Goal: Task Accomplishment & Management: Manage account settings

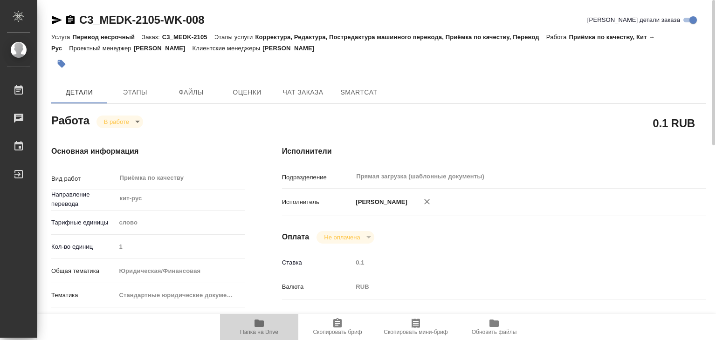
click at [267, 327] on span "Папка на Drive" at bounding box center [259, 327] width 67 height 18
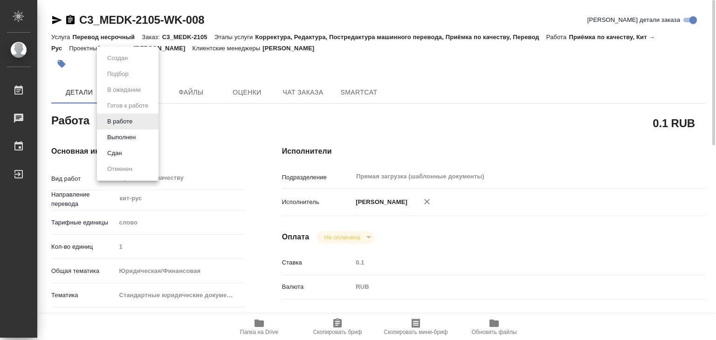
click at [127, 125] on body ".cls-1 fill:#fff; AWATERA Alilekova Valeriya Работы 0 Чаты График Выйти C3_MEDK…" at bounding box center [358, 170] width 716 height 340
click at [197, 134] on div at bounding box center [358, 170] width 716 height 340
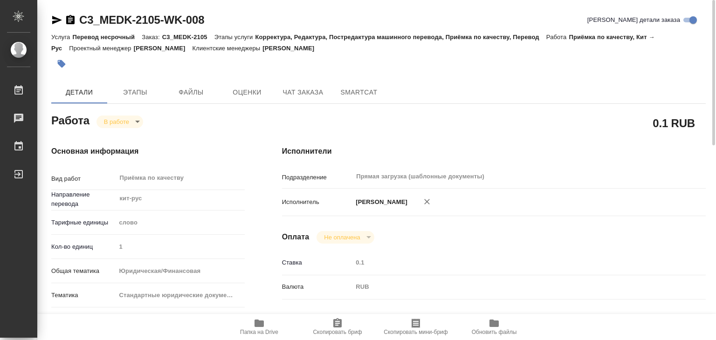
drag, startPoint x: 367, startPoint y: 45, endPoint x: 303, endPoint y: 48, distance: 64.4
click at [303, 48] on div "Услуга Перевод несрочный Заказ: C3_MEDK-2105 Этапы услуги Корректура, Редактура…" at bounding box center [378, 42] width 654 height 22
copy p "Никитина Татьяна"
drag, startPoint x: 81, startPoint y: 11, endPoint x: 162, endPoint y: 21, distance: 82.2
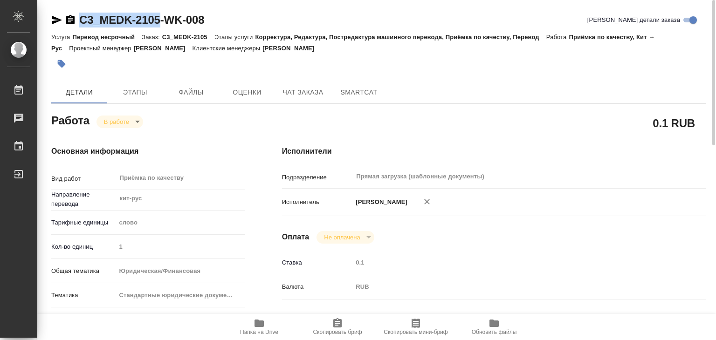
copy link "C3_MEDK-2105"
click at [68, 65] on button "button" at bounding box center [61, 64] width 21 height 21
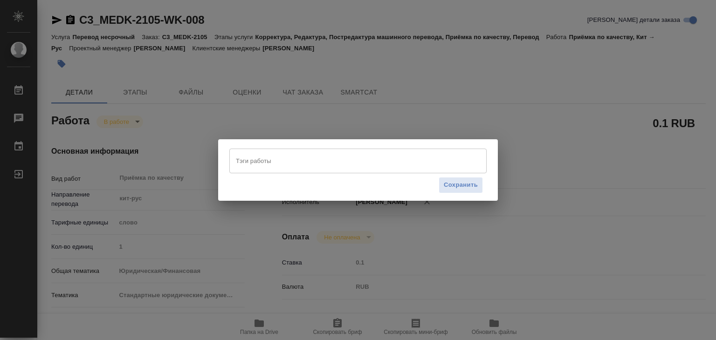
click at [261, 159] on input "Тэги работы" at bounding box center [349, 161] width 231 height 16
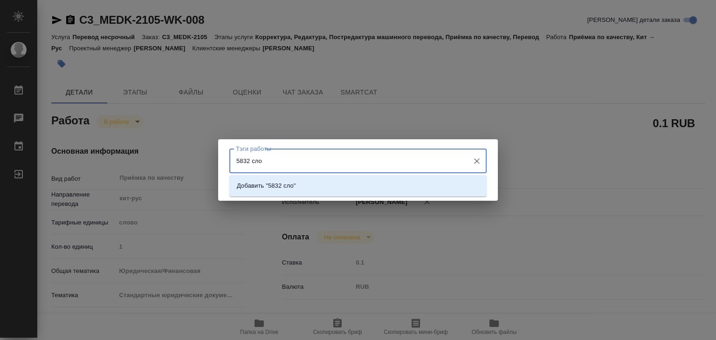
type input "5832 слов"
click at [289, 185] on p "Добавить "5832 слов"" at bounding box center [268, 185] width 62 height 9
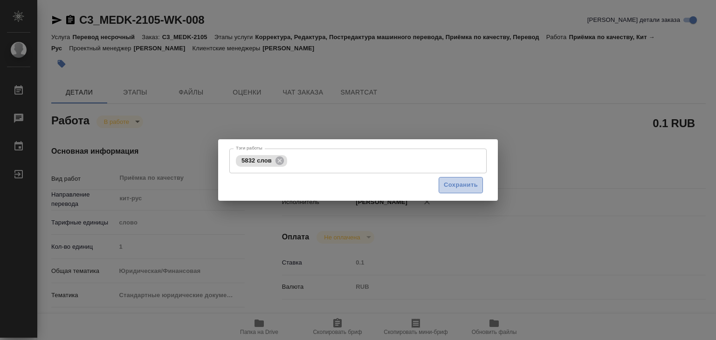
click at [472, 188] on span "Сохранить" at bounding box center [461, 185] width 34 height 11
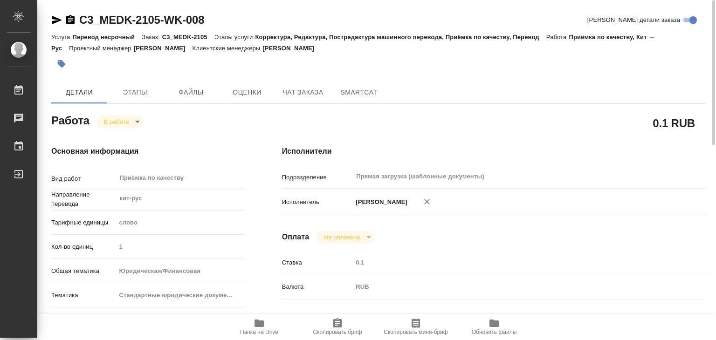
type input "inProgress"
type input "кит-рус"
type input "5a8b1489cc6b4906c91bfd90"
type input "1"
type input "yr-fn"
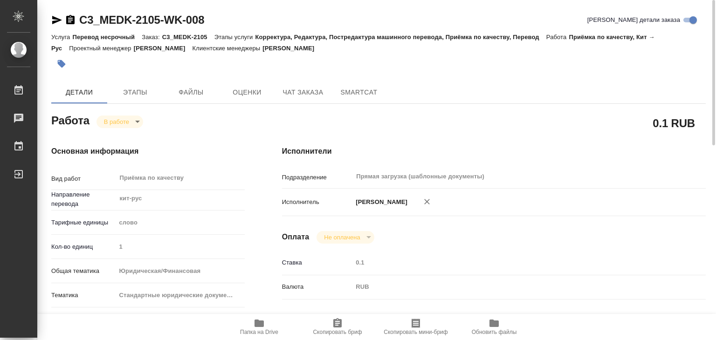
type input "5f647205b73bc97568ca66bf"
checkbox input "true"
type input "21.08.2025 20:48"
type input "25.08.2025 13:25"
type input "25.08.2025 15:00"
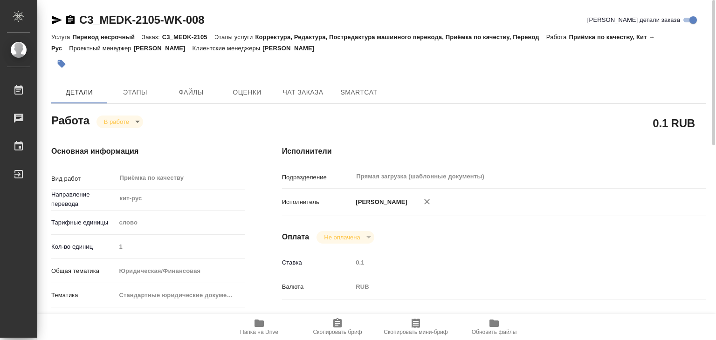
type input "25.08.2025 15:00"
type input "Прямая загрузка (шаблонные документы)"
type input "notPayed"
type input "0.1"
type input "RUB"
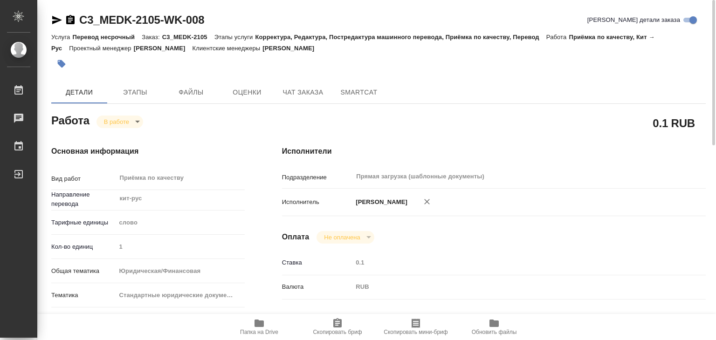
type input "Алилекова Валерия"
type input "C3_MEDK-2105"
type input "Перевод несрочный"
type input "Корректура, Редактура, Постредактура машинного перевода, Приёмка по качеству, П…"
type input "Никитина Татьяна"
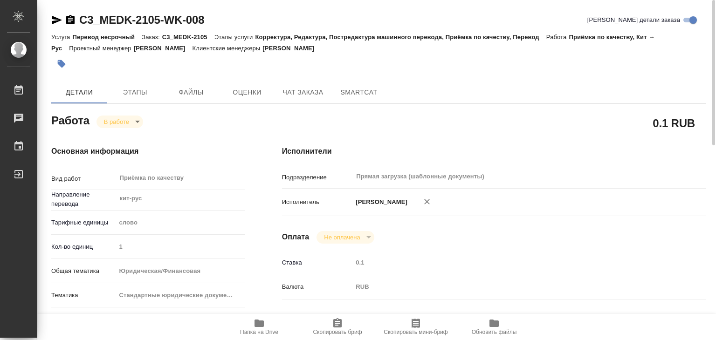
type input "/Clients/МЕДЭКС-Консалт/Orders/C3_MEDK-2105"
click at [133, 122] on body ".cls-1 fill:#fff; AWATERA Alilekova Valeriya Работы 0 Чаты График Выйти C3_MEDK…" at bounding box center [358, 170] width 716 height 340
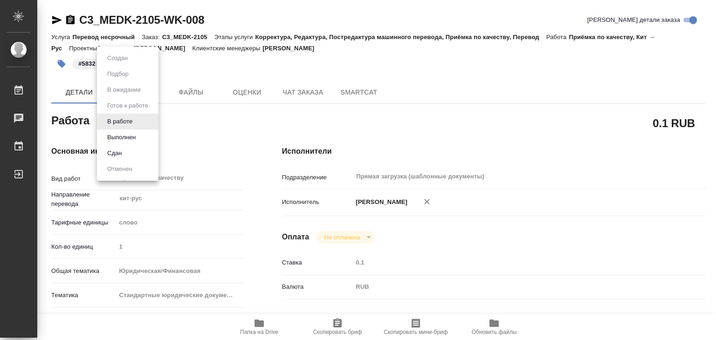
click at [140, 135] on li "Выполнен" at bounding box center [128, 138] width 62 height 16
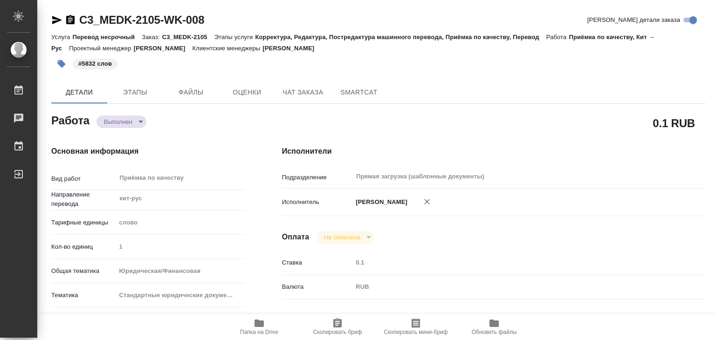
type textarea "x"
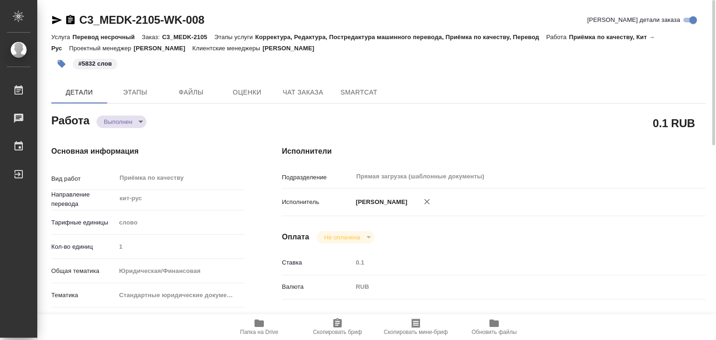
type textarea "x"
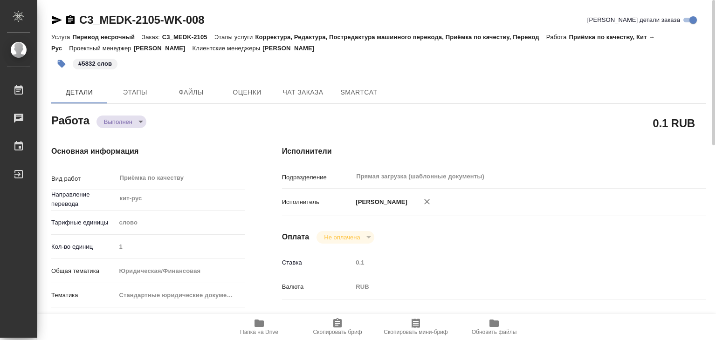
type textarea "x"
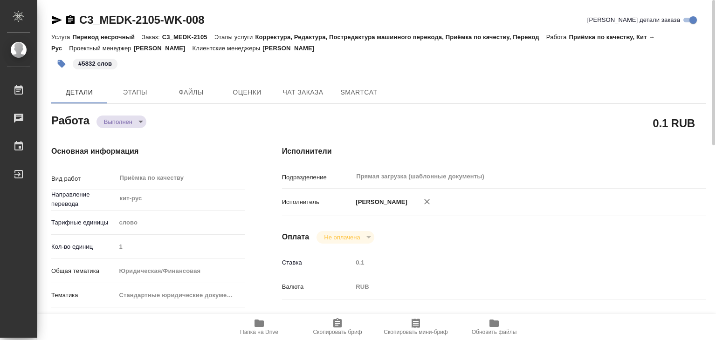
type textarea "x"
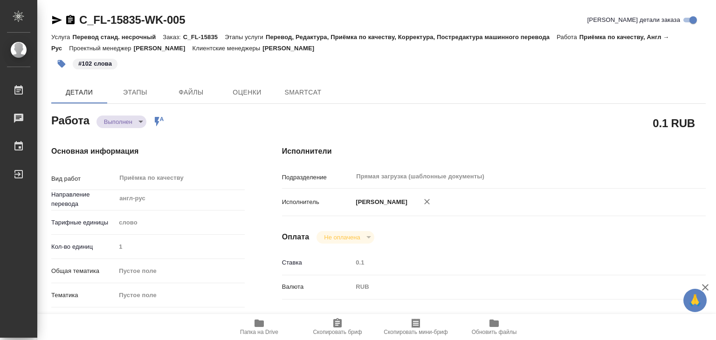
type textarea "x"
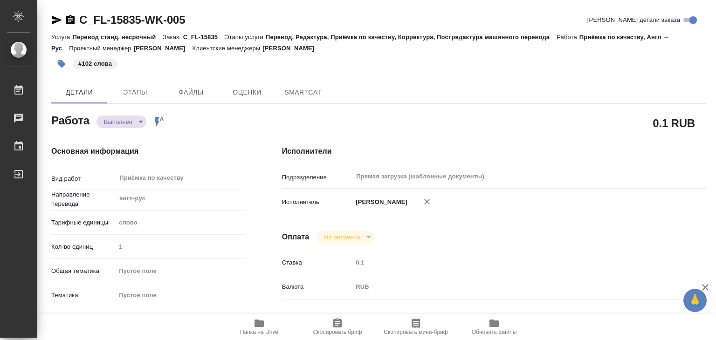
type textarea "x"
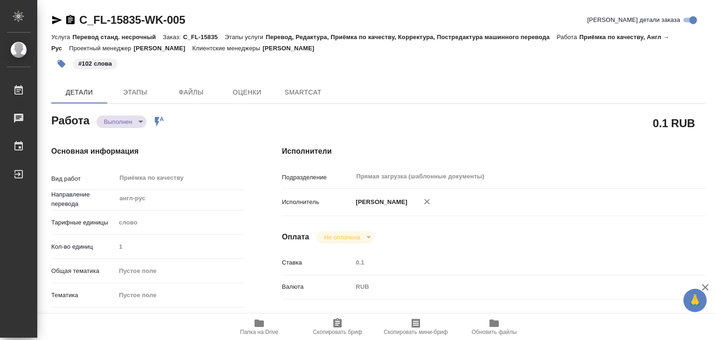
type textarea "x"
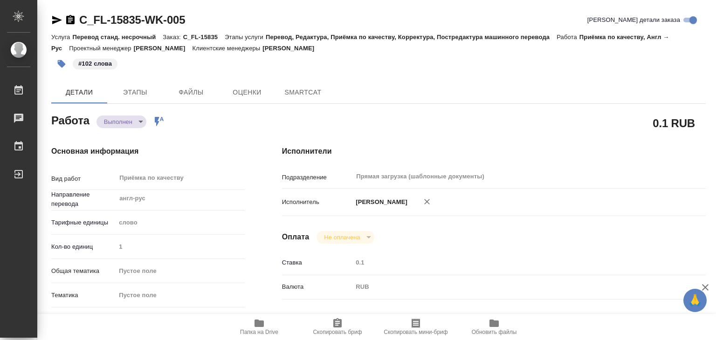
type textarea "x"
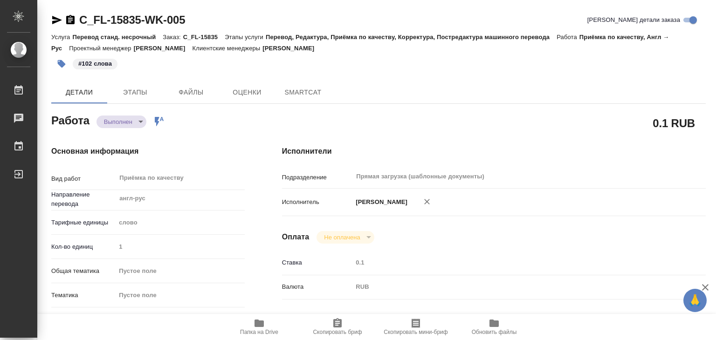
type textarea "x"
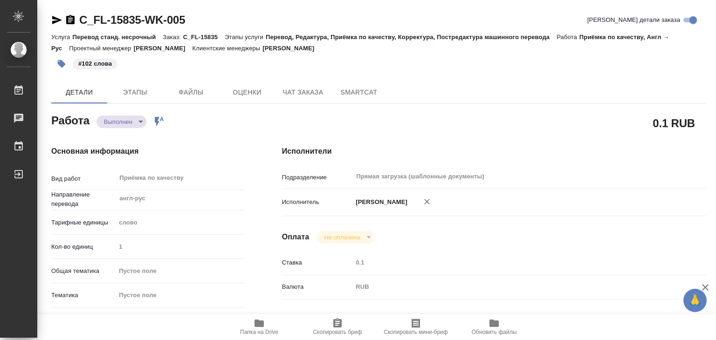
type textarea "x"
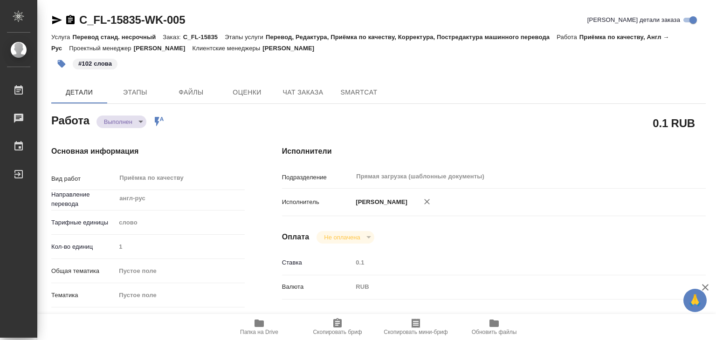
type textarea "x"
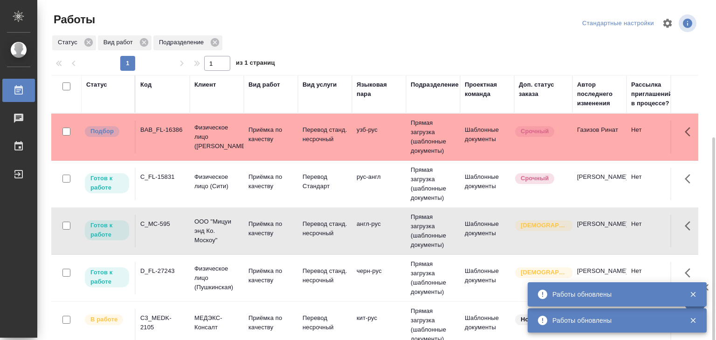
scroll to position [47, 0]
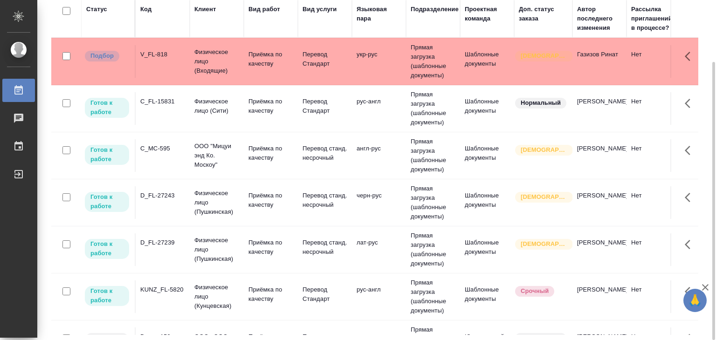
scroll to position [233, 0]
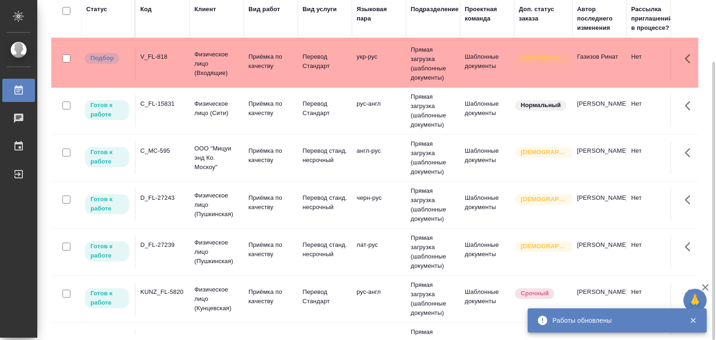
click at [175, 157] on td "C_MC-595" at bounding box center [163, 158] width 54 height 33
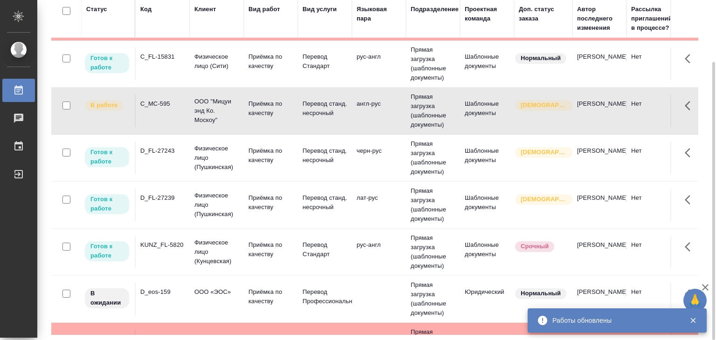
scroll to position [93, 0]
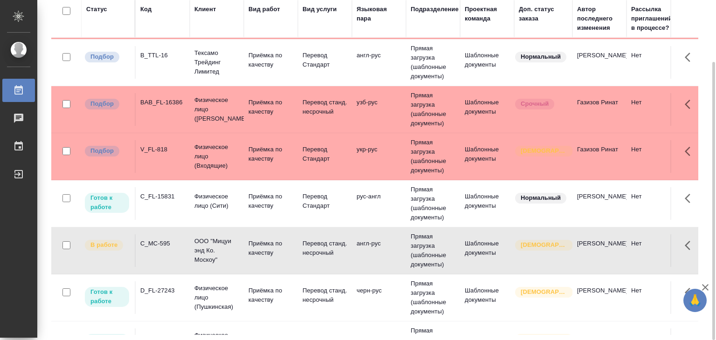
click at [172, 202] on td "C_FL-15831" at bounding box center [163, 203] width 54 height 33
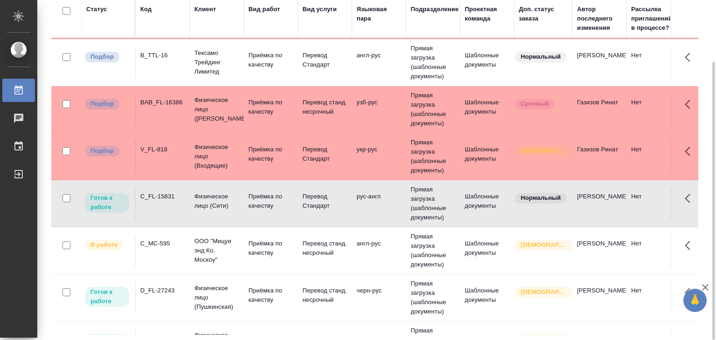
click at [156, 248] on td "C_MC-595" at bounding box center [163, 250] width 54 height 33
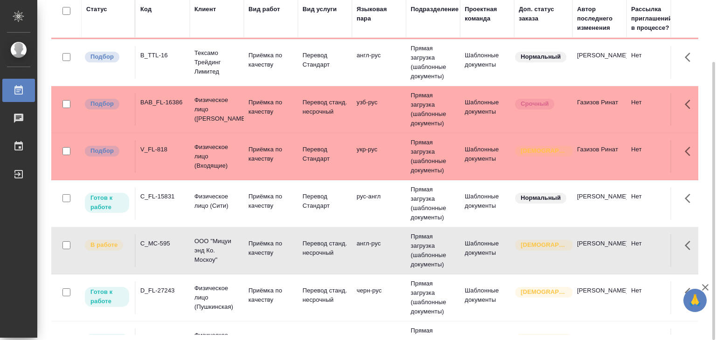
click at [156, 248] on td "C_MC-595" at bounding box center [163, 250] width 54 height 33
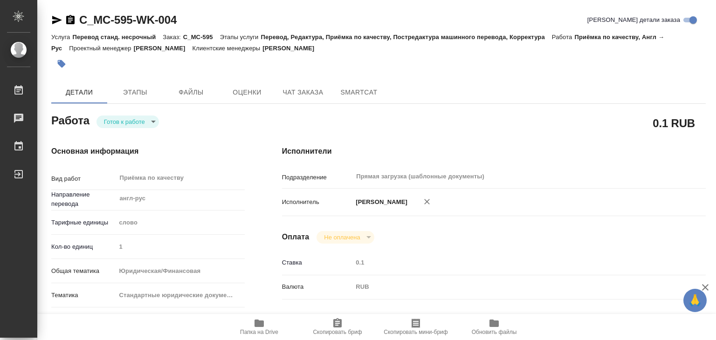
type textarea "x"
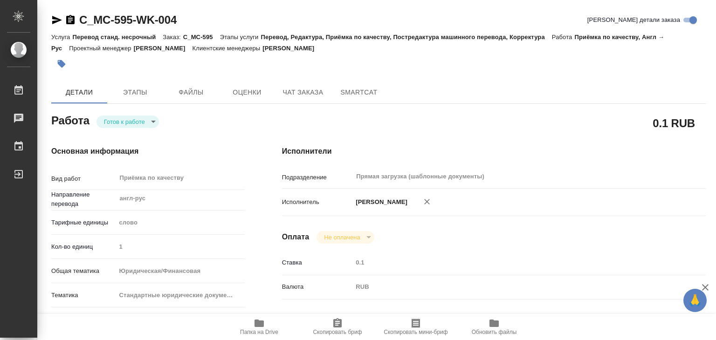
type textarea "x"
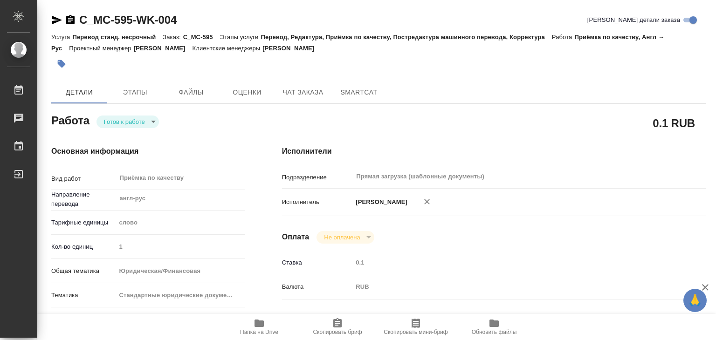
type textarea "x"
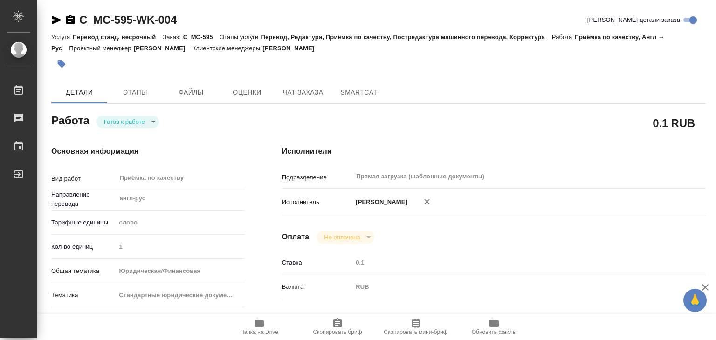
type textarea "x"
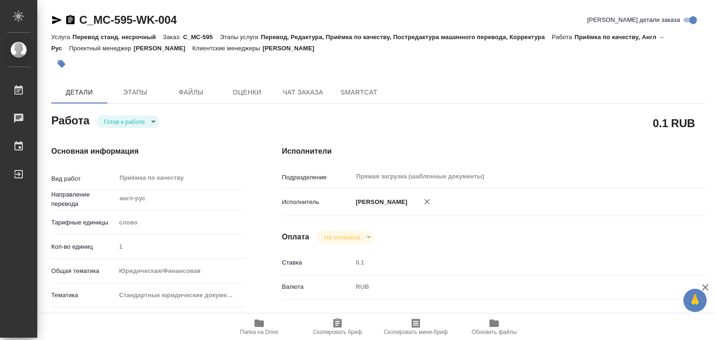
click at [153, 119] on body "🙏 .cls-1 fill:#fff; AWATERA Alilekova [PERSON_NAME] Работы Чаты График Выйти C_…" at bounding box center [358, 170] width 716 height 340
type textarea "x"
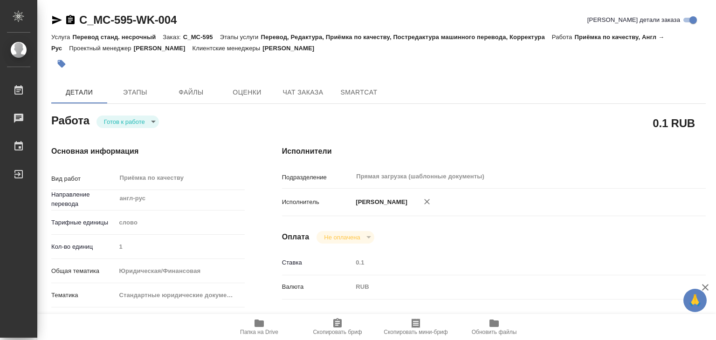
type textarea "x"
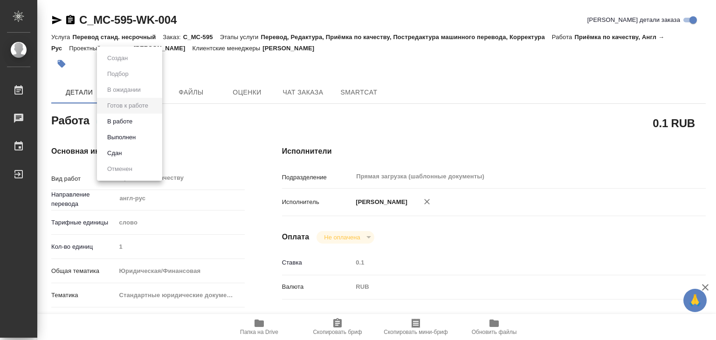
click at [147, 122] on li "В работе" at bounding box center [129, 122] width 65 height 16
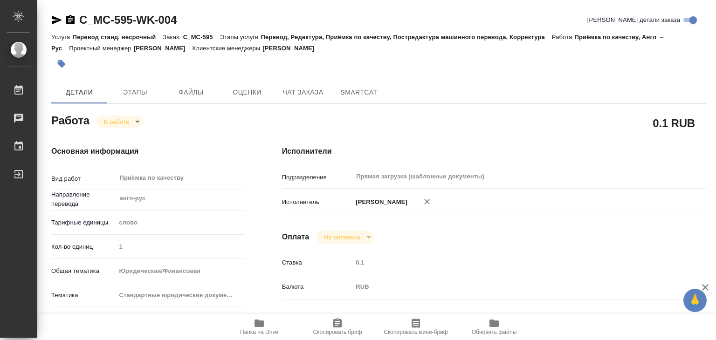
type textarea "x"
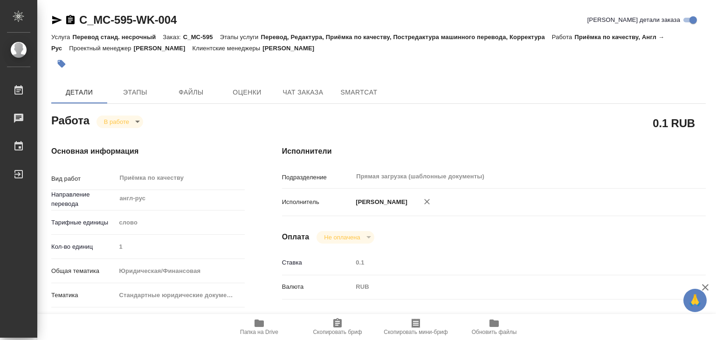
type textarea "x"
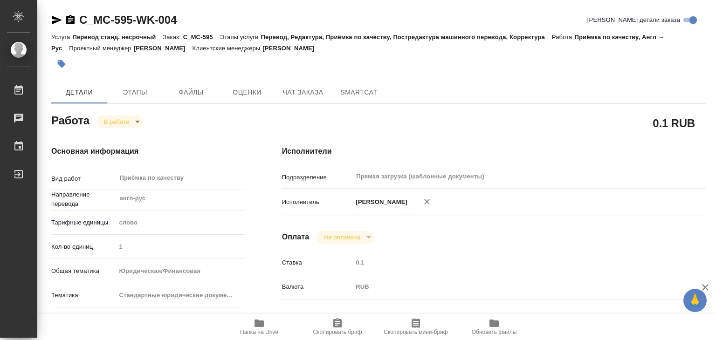
click at [58, 64] on icon "button" at bounding box center [62, 64] width 8 height 8
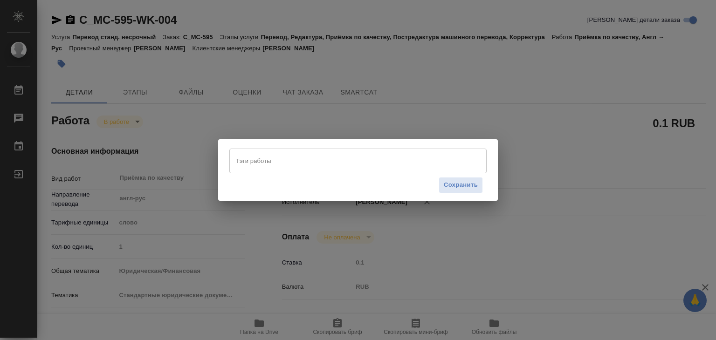
click at [282, 172] on div "Тэги работы" at bounding box center [357, 161] width 257 height 24
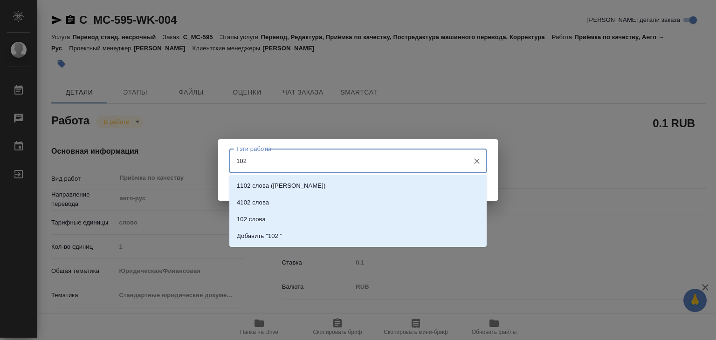
type input "102 с"
click at [261, 220] on p "102 слова" at bounding box center [251, 219] width 29 height 9
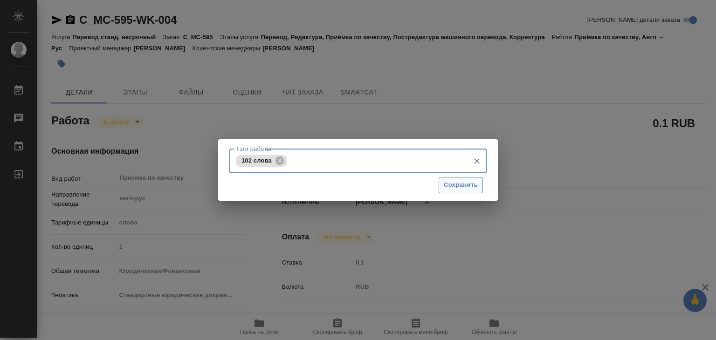
click at [464, 180] on span "Сохранить" at bounding box center [461, 185] width 34 height 11
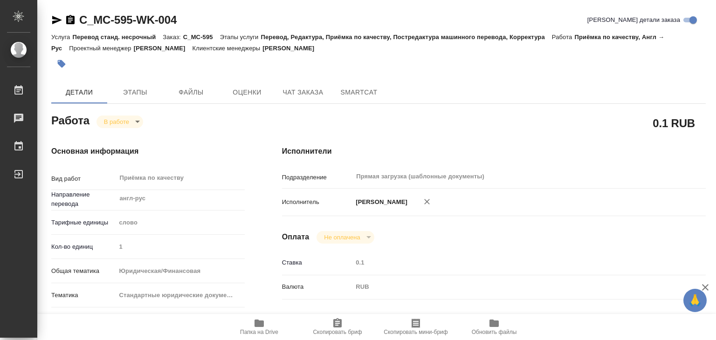
type input "inProgress"
type textarea "Приёмка по качеству"
type textarea "x"
type input "англ-рус"
type input "5a8b1489cc6b4906c91bfd90"
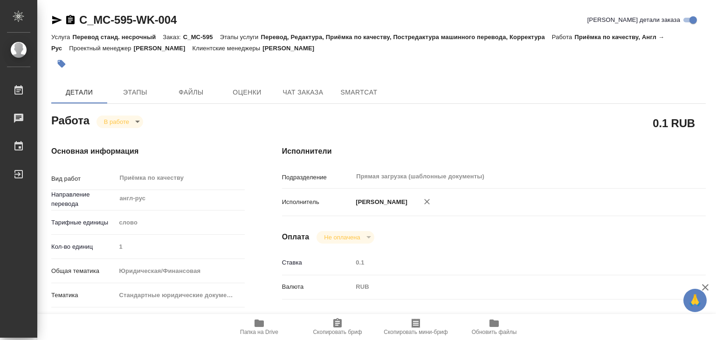
type input "1"
type input "yr-fn"
type input "5f647205b73bc97568ca66bf"
type input "[DATE] 17:00"
type input "[DATE] 16:52"
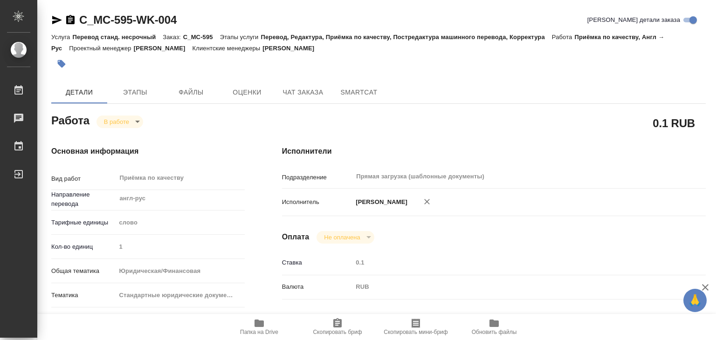
type input "25.08.2025 18:00"
type input "Прямая загрузка (шаблонные документы)"
type input "notPayed"
type input "0.1"
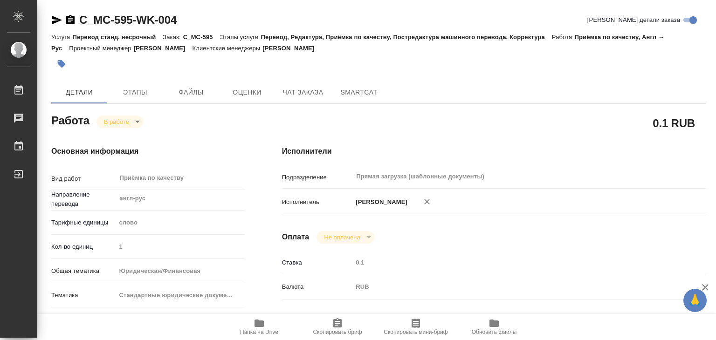
type input "RUB"
type input "[PERSON_NAME]"
type textarea "x"
type textarea "/Clients/ООО "Мицуи энд Ко. Москоу"/Orders/C_MC-595/Corrected/C_MC-595-WK-004"
type textarea "x"
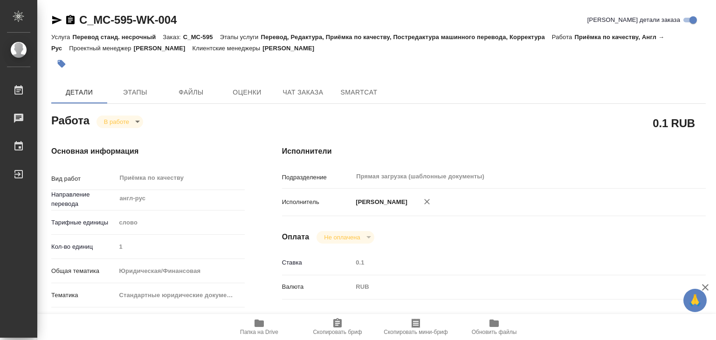
type input "C_MC-595"
type input "Перевод станд. несрочный"
type input "Перевод, Редактура, Приёмка по качеству, Постредактура машинного перевода, Корр…"
type input "[PERSON_NAME]"
type input "/Clients/ООО "Мицуи энд Ко. Москоу"/Orders/C_MC-595"
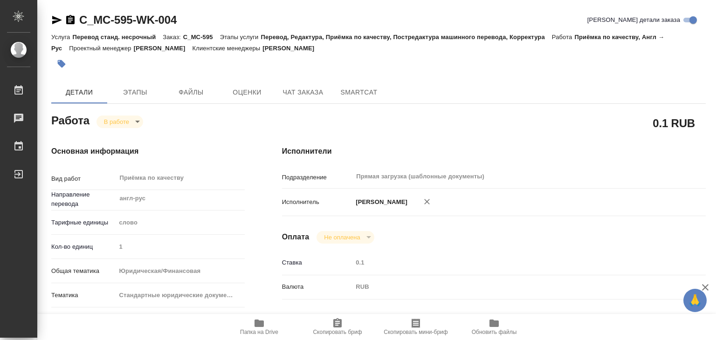
type textarea "x"
type textarea "переводим только апостиль на последней странице"
type textarea "x"
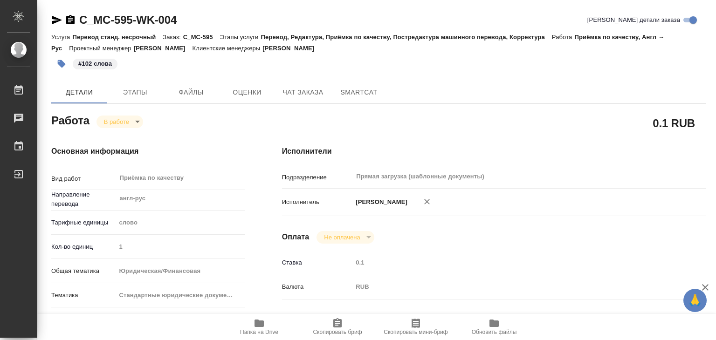
type textarea "x"
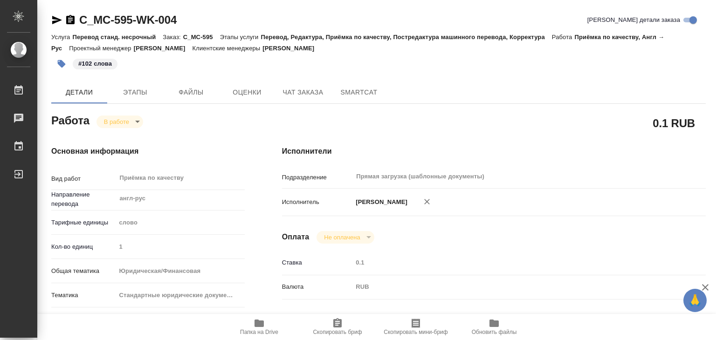
type textarea "x"
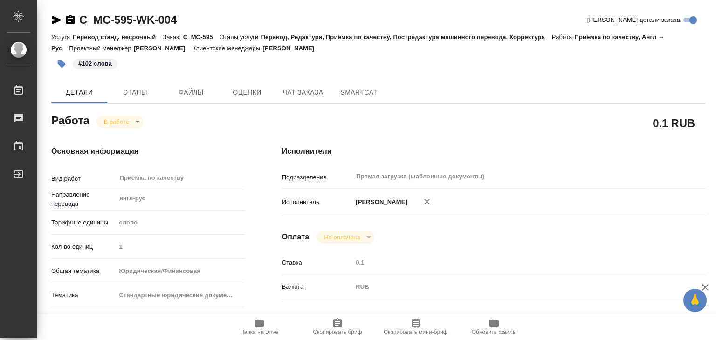
type textarea "x"
click at [264, 323] on icon "button" at bounding box center [259, 323] width 11 height 11
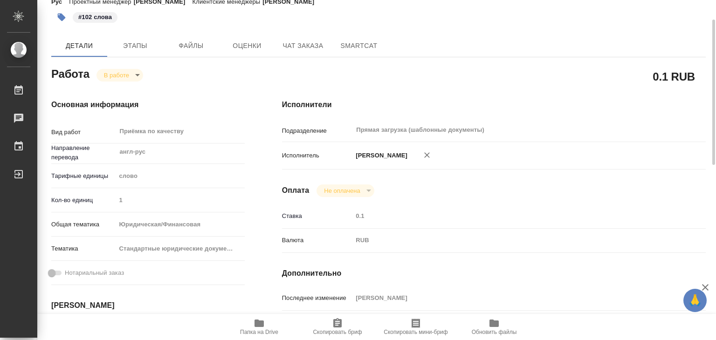
click at [55, 275] on span at bounding box center [55, 273] width 19 height 11
click at [55, 275] on span at bounding box center [55, 273] width 12 height 5
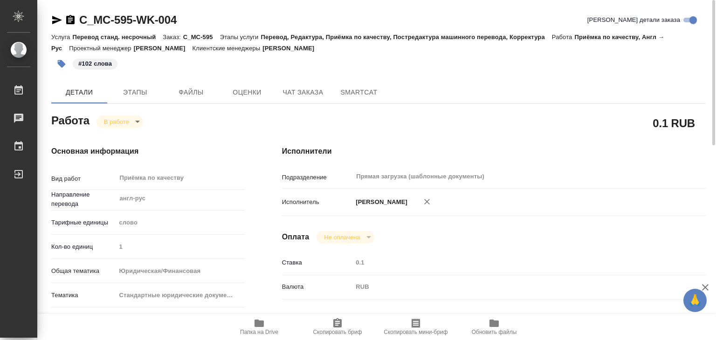
click at [136, 122] on body "🙏 .cls-1 fill:#fff; AWATERA Alilekova Valeriya Работы 0 Чаты График Выйти C_MC-…" at bounding box center [358, 170] width 716 height 340
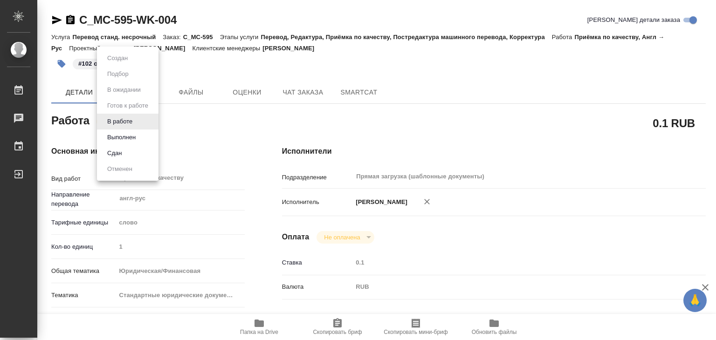
click at [392, 55] on div at bounding box center [358, 170] width 716 height 340
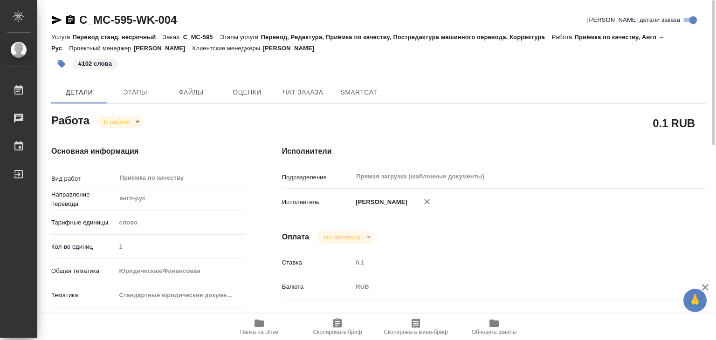
click at [367, 127] on div "0.1 RUB" at bounding box center [494, 122] width 424 height 23
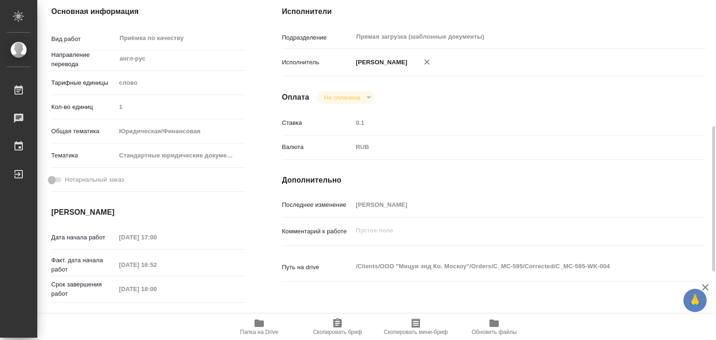
scroll to position [280, 0]
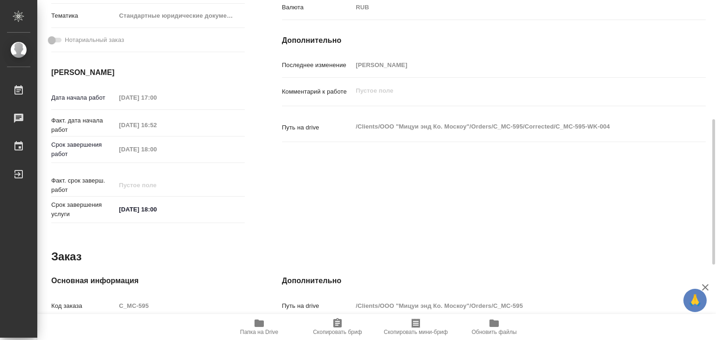
click at [54, 38] on span at bounding box center [55, 40] width 12 height 5
click at [50, 43] on span at bounding box center [55, 39] width 19 height 11
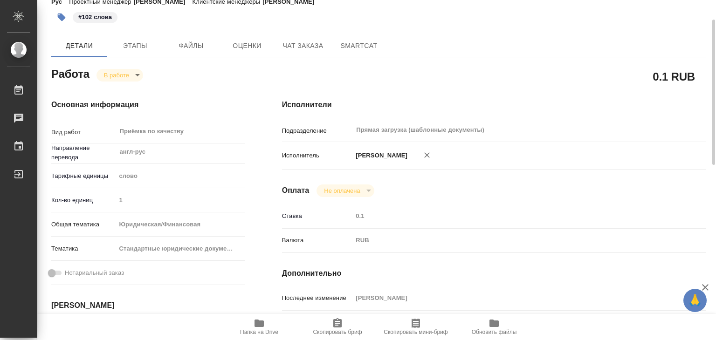
scroll to position [0, 0]
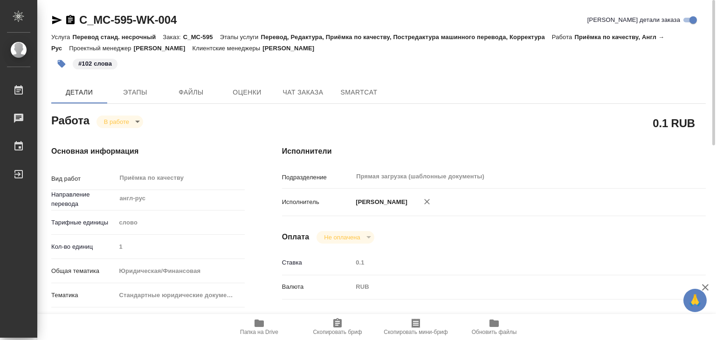
drag, startPoint x: 364, startPoint y: 46, endPoint x: 303, endPoint y: 46, distance: 61.1
click at [303, 46] on div "Услуга Перевод станд. несрочный Заказ: C_MC-595 Этапы услуги Перевод, Редактура…" at bounding box center [378, 42] width 654 height 22
copy p "Лямина Надежда"
drag, startPoint x: 80, startPoint y: 10, endPoint x: 133, endPoint y: 17, distance: 54.1
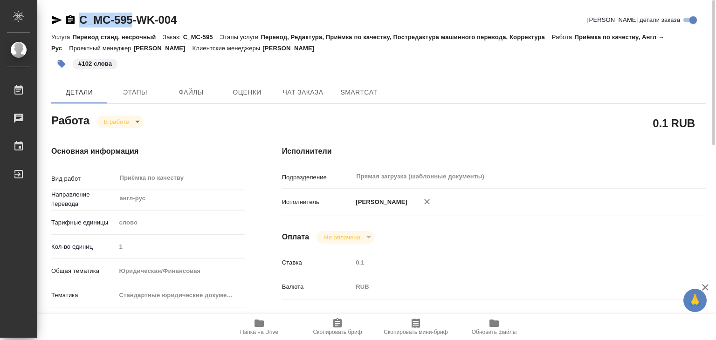
copy link "C_MC-595"
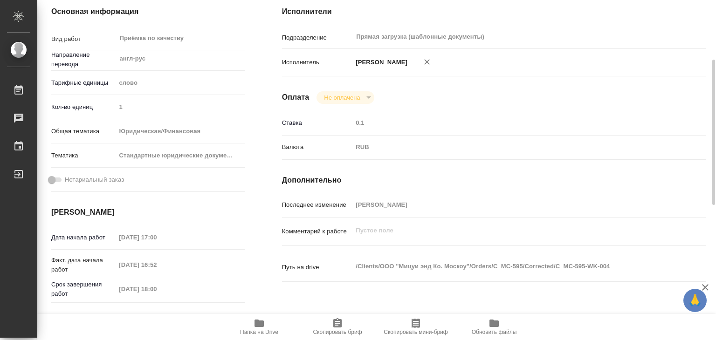
scroll to position [186, 0]
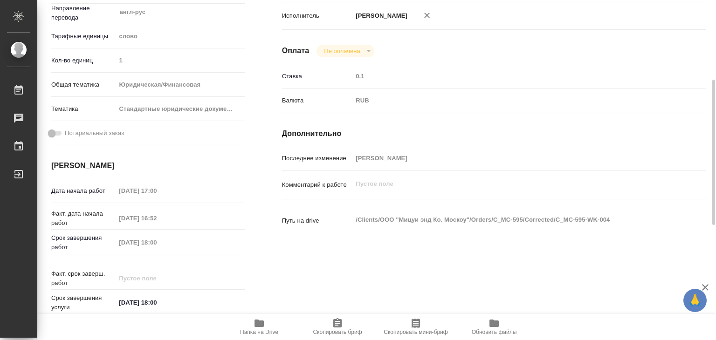
click at [47, 133] on span at bounding box center [55, 133] width 19 height 11
click at [52, 133] on span at bounding box center [55, 133] width 12 height 5
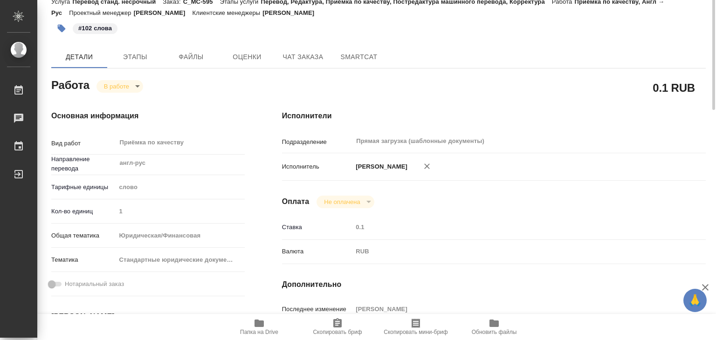
scroll to position [0, 0]
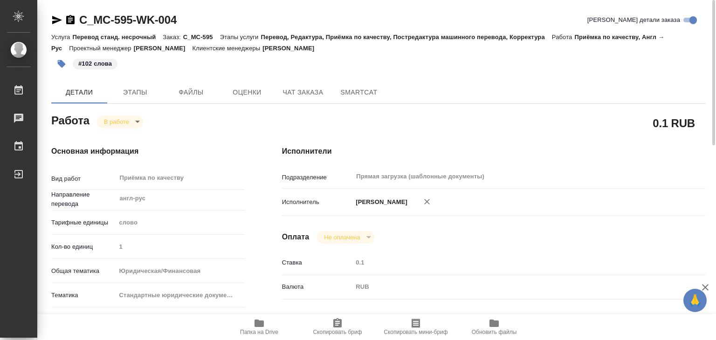
click at [138, 125] on body "🙏 .cls-1 fill:#fff; AWATERA Alilekova Valeriya Работы 0 Чаты График Выйти C_MC-…" at bounding box center [358, 170] width 716 height 340
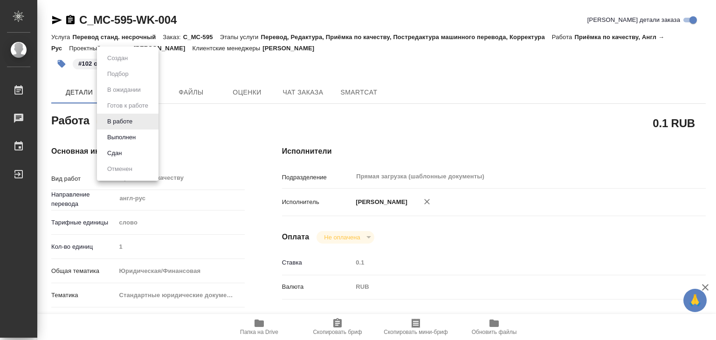
click at [137, 133] on button "Выполнен" at bounding box center [121, 137] width 34 height 10
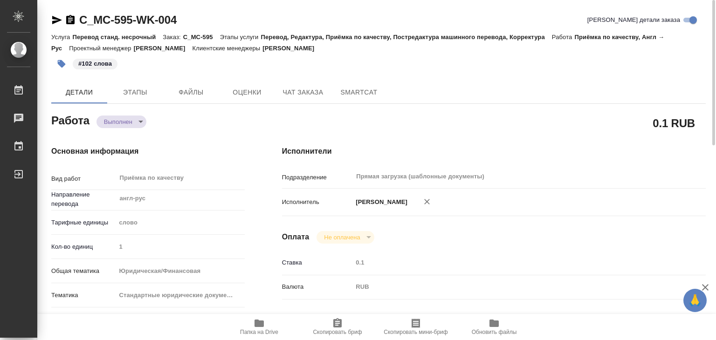
type textarea "x"
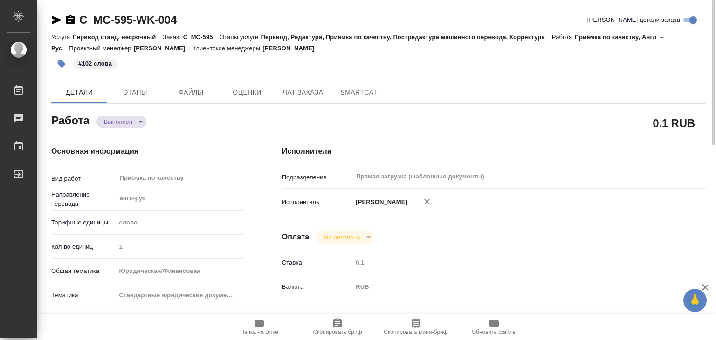
type textarea "x"
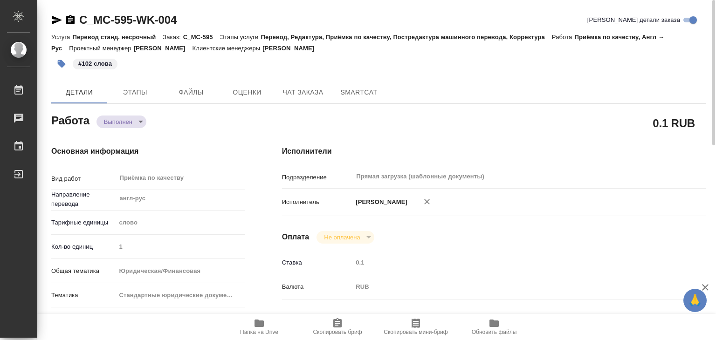
type textarea "x"
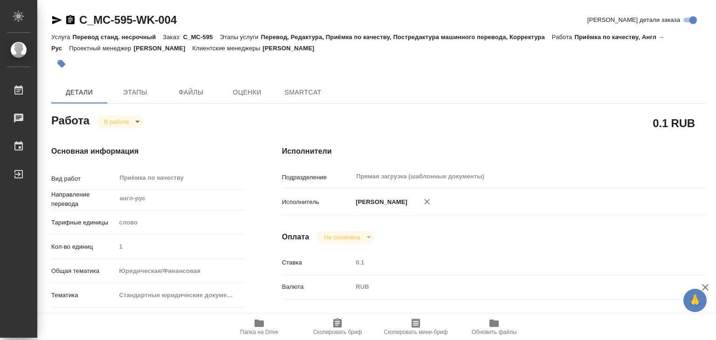
type textarea "x"
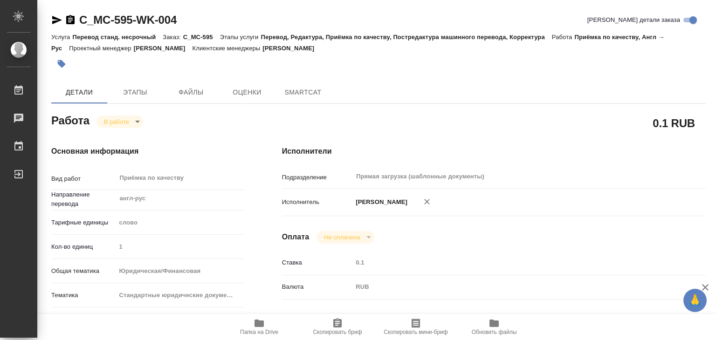
type textarea "x"
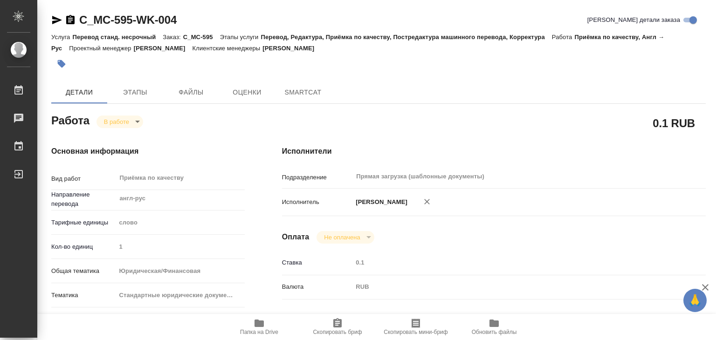
type textarea "x"
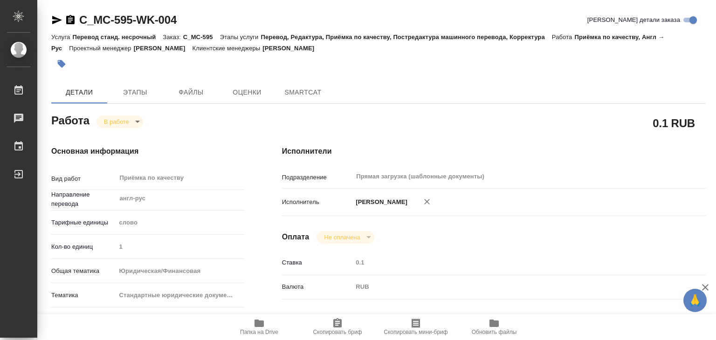
type textarea "x"
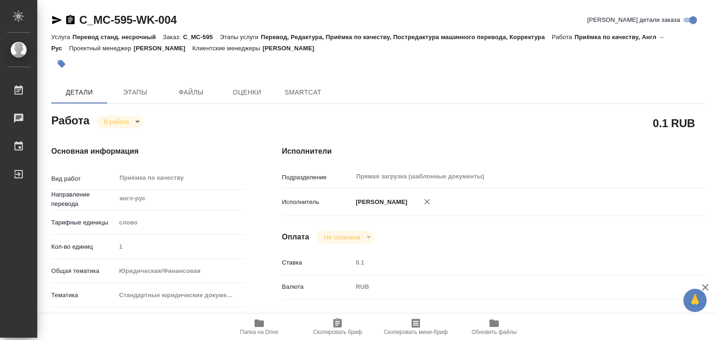
type textarea "x"
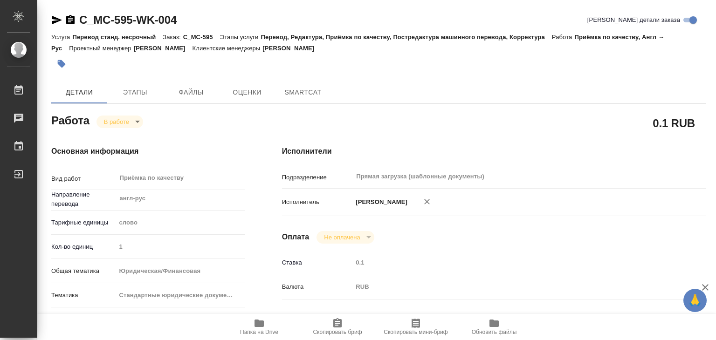
type textarea "x"
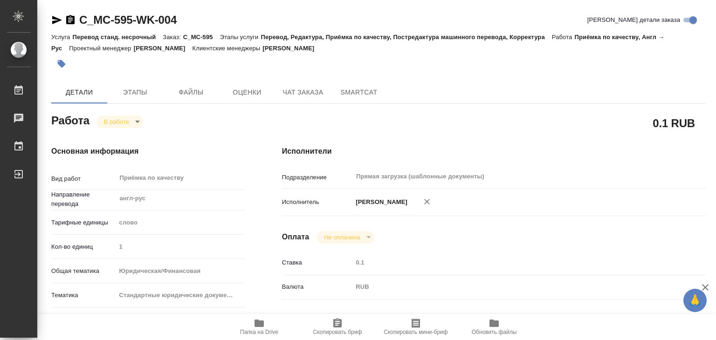
type textarea "x"
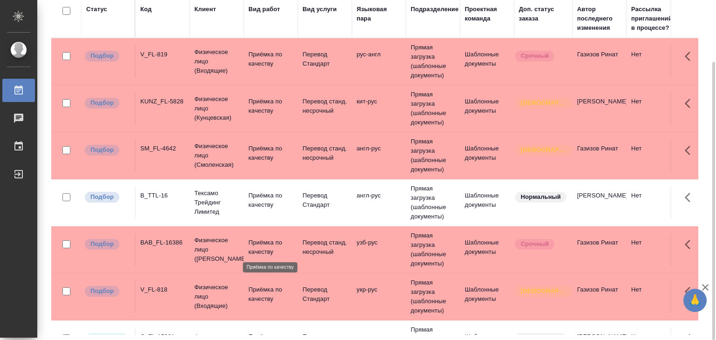
click at [292, 247] on p "Приёмка по качеству" at bounding box center [270, 247] width 45 height 19
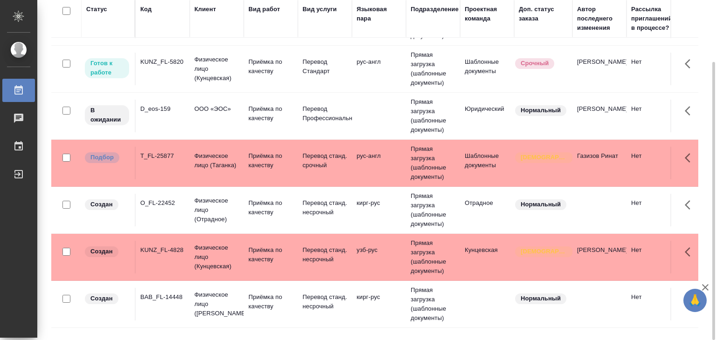
scroll to position [420, 0]
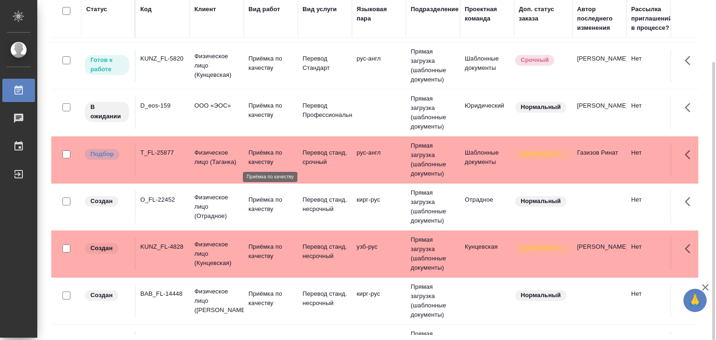
click at [282, 161] on p "Приёмка по качеству" at bounding box center [270, 157] width 45 height 19
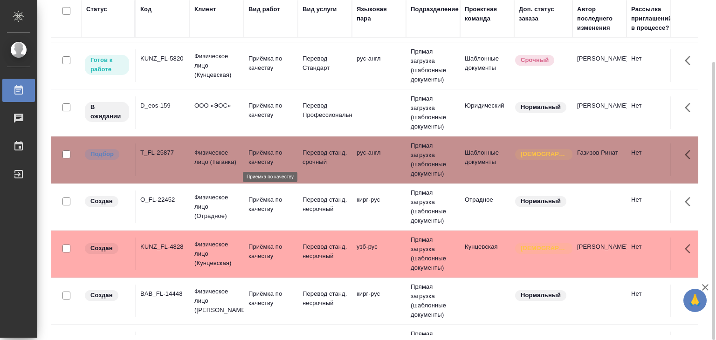
click at [282, 161] on p "Приёмка по качеству" at bounding box center [270, 157] width 45 height 19
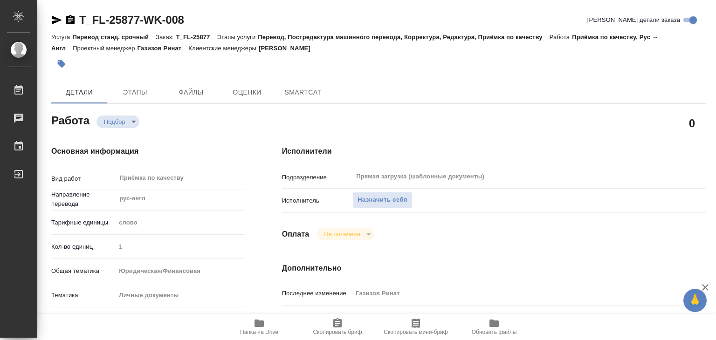
type textarea "x"
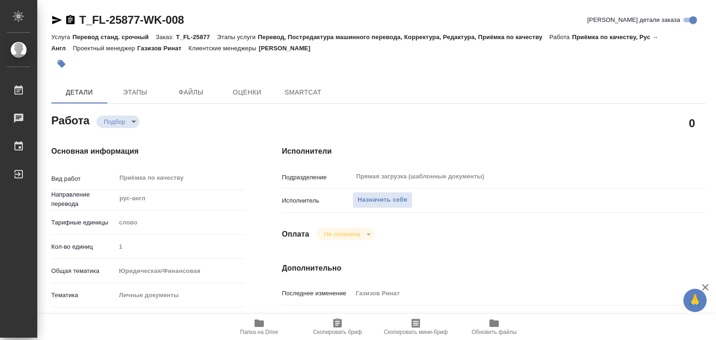
type textarea "x"
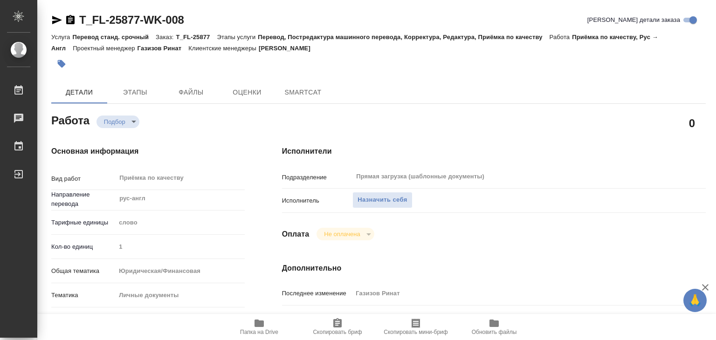
type textarea "x"
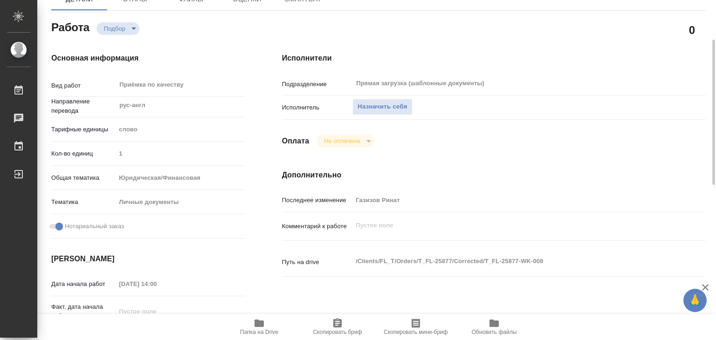
type textarea "x"
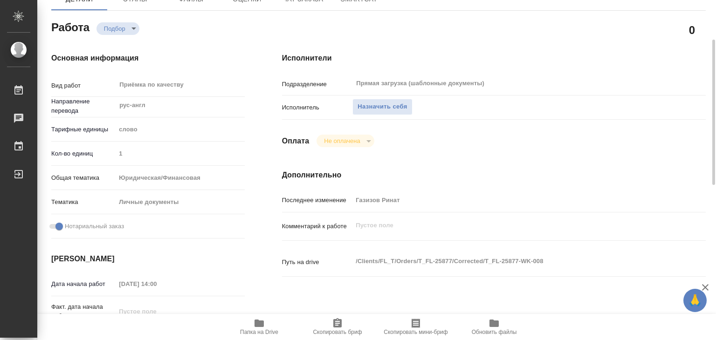
scroll to position [280, 0]
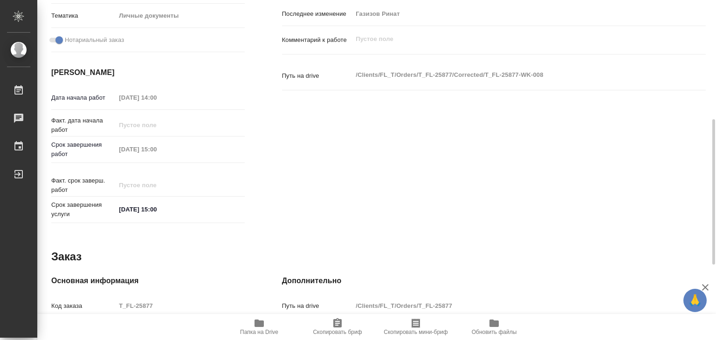
type textarea "x"
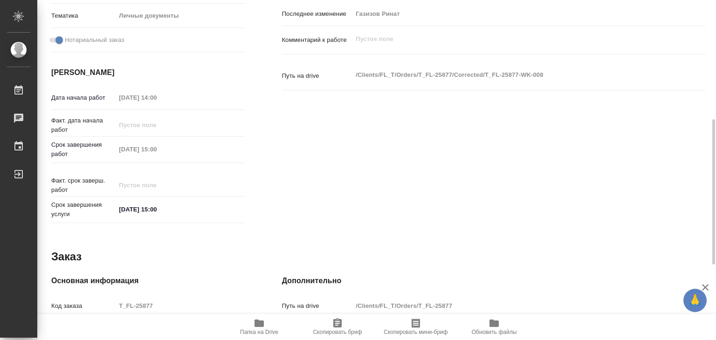
type textarea "x"
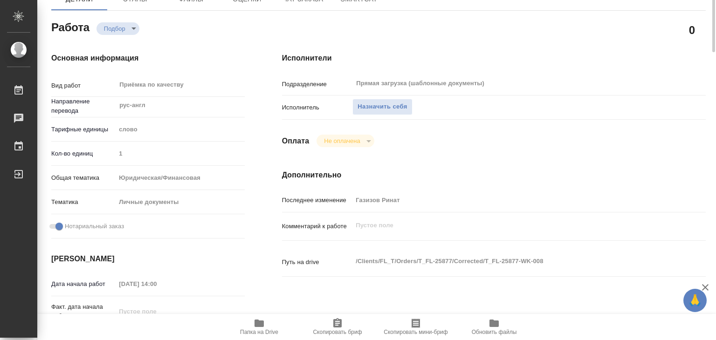
scroll to position [0, 0]
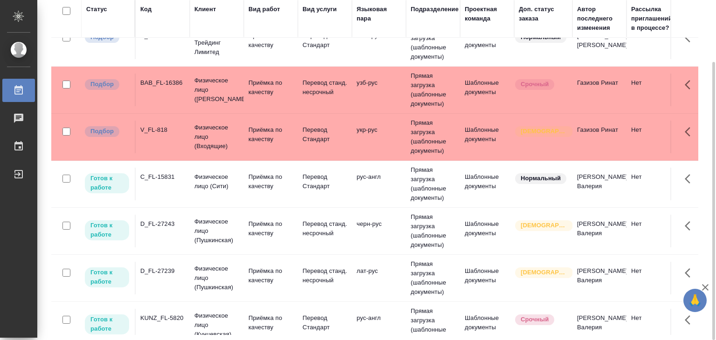
scroll to position [186, 0]
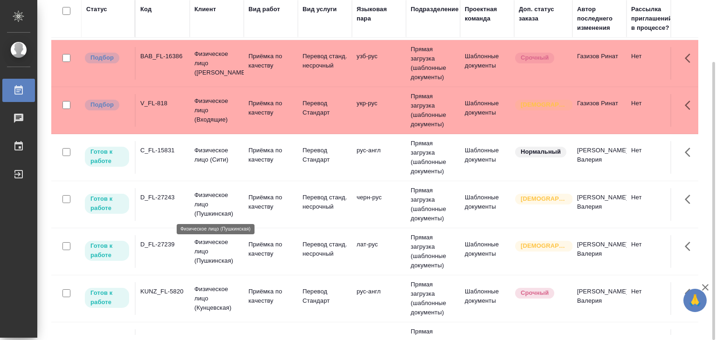
click at [197, 204] on p "Физическое лицо (Пушкинская)" at bounding box center [216, 205] width 45 height 28
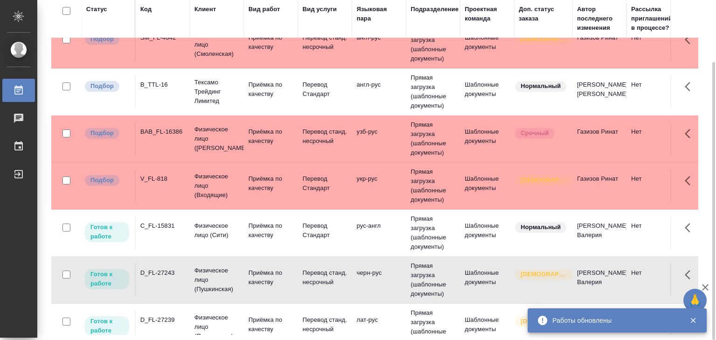
scroll to position [0, 0]
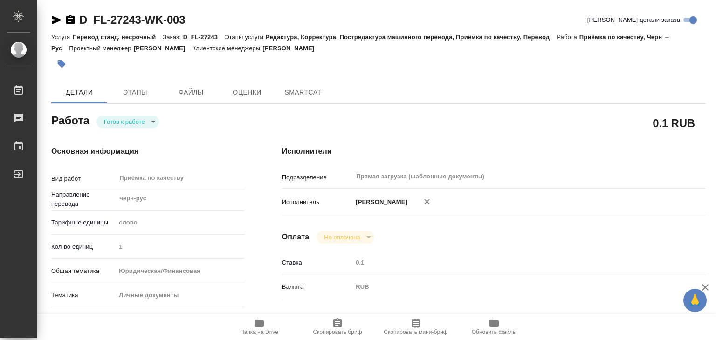
type textarea "x"
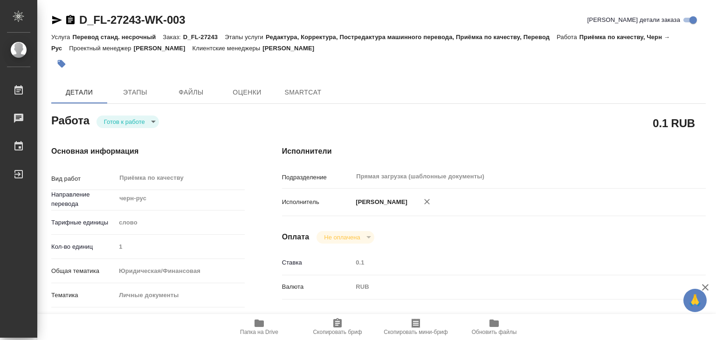
type textarea "x"
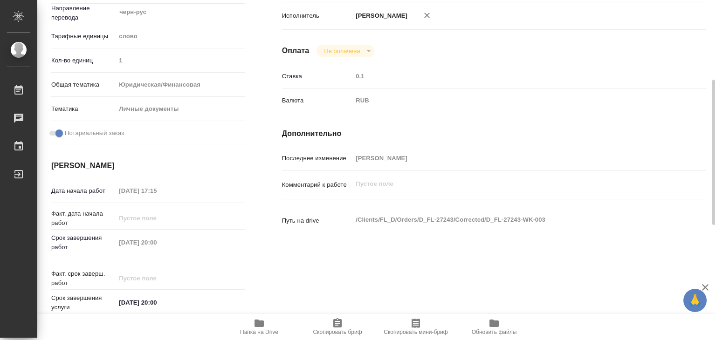
type textarea "x"
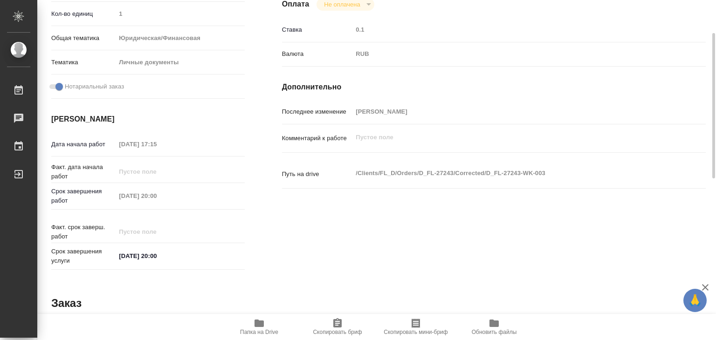
type textarea "x"
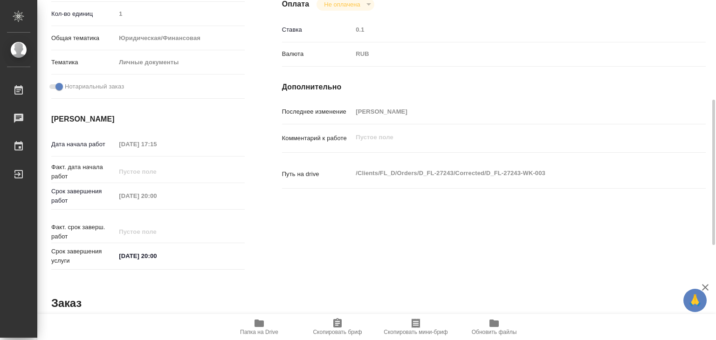
scroll to position [47, 0]
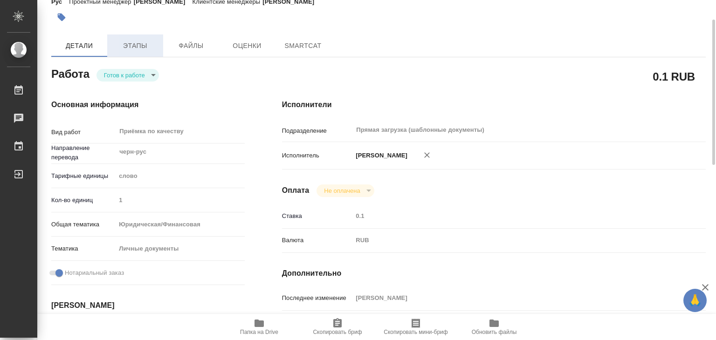
click at [136, 41] on span "Этапы" at bounding box center [135, 46] width 45 height 12
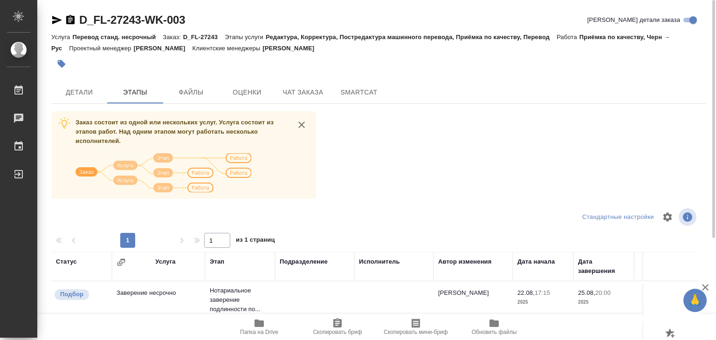
click at [94, 107] on div "D_FL-27243-WK-003 Кратко детали заказа Услуга Перевод станд. несрочный Заказ: D…" at bounding box center [378, 243] width 665 height 486
click at [89, 103] on button "Детали" at bounding box center [79, 92] width 56 height 22
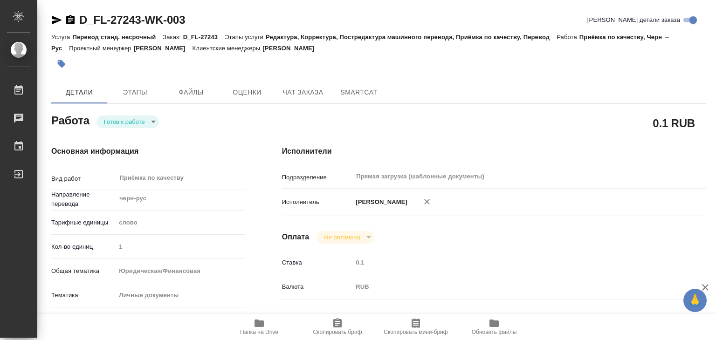
type textarea "x"
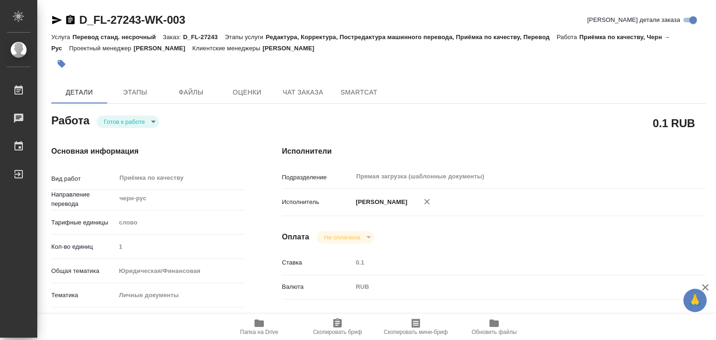
type textarea "x"
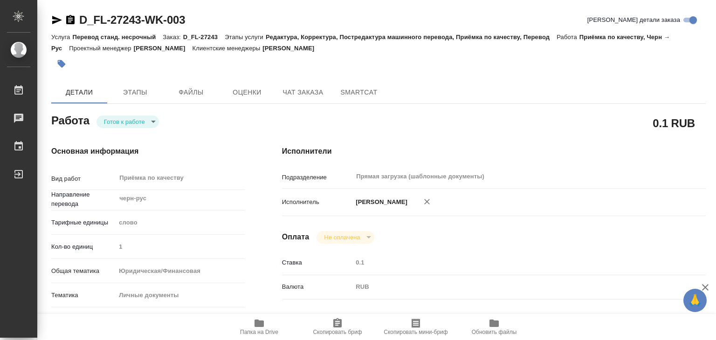
type textarea "x"
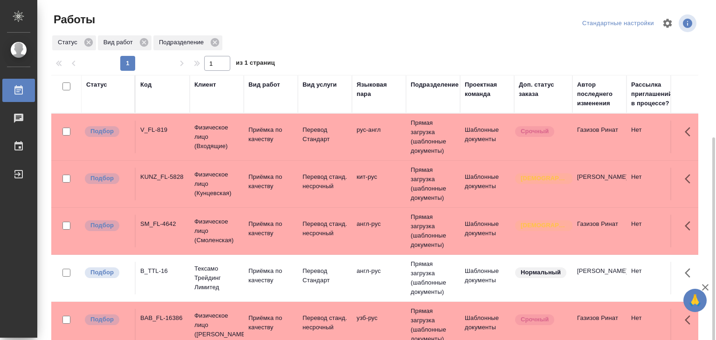
scroll to position [47, 0]
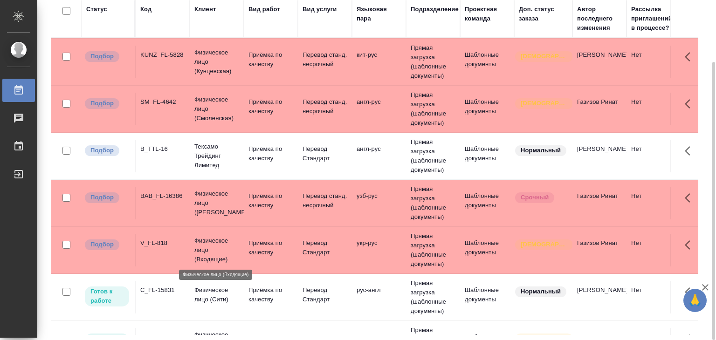
click at [225, 252] on p "Физическое лицо (Входящие)" at bounding box center [216, 250] width 45 height 28
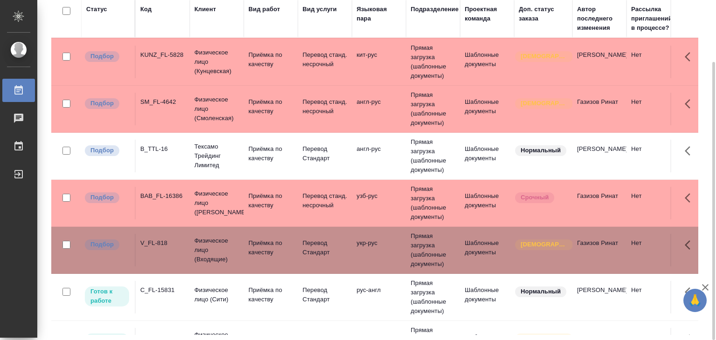
click at [177, 197] on div "BAB_FL-16386" at bounding box center [162, 196] width 45 height 9
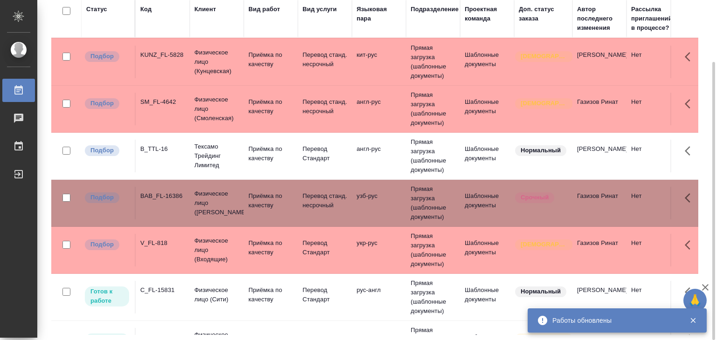
click at [169, 152] on div "B_TTL-16" at bounding box center [162, 149] width 45 height 9
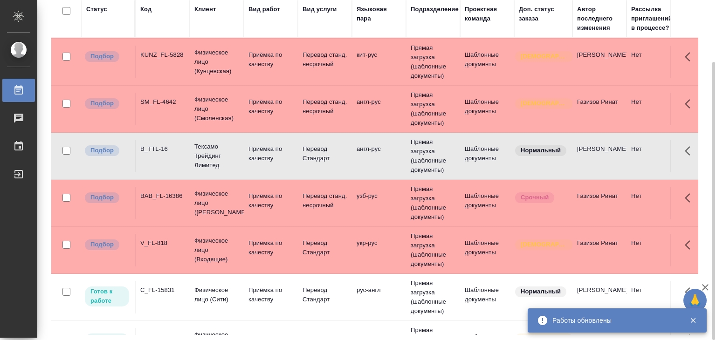
click at [179, 112] on td "SM_FL-4642" at bounding box center [163, 109] width 54 height 33
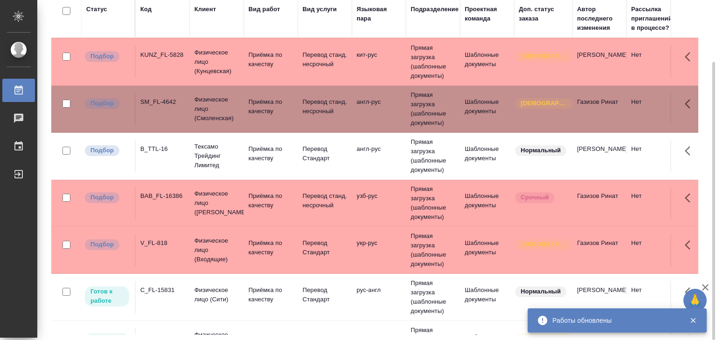
scroll to position [0, 0]
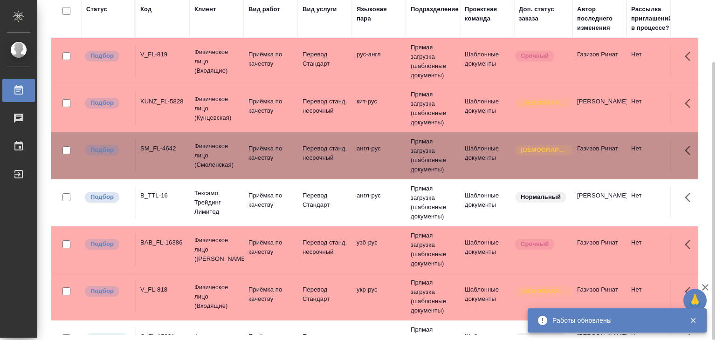
click at [176, 107] on td "KUNZ_FL-5828" at bounding box center [163, 108] width 54 height 33
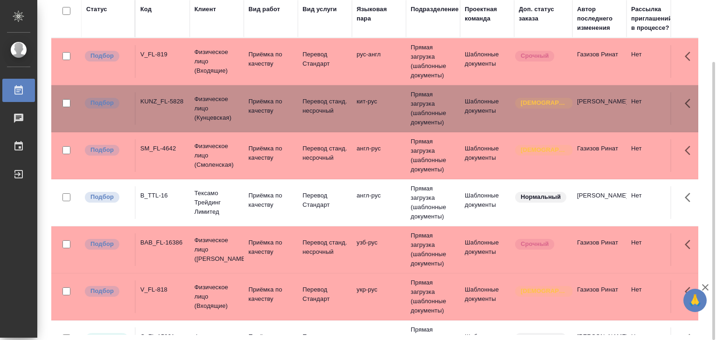
click at [241, 68] on td "Физическое лицо (Входящие)" at bounding box center [217, 61] width 54 height 37
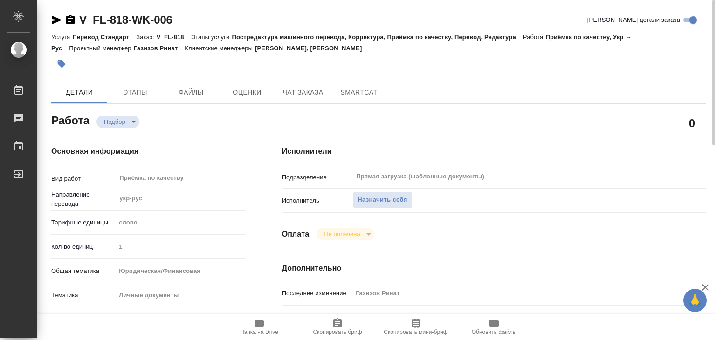
click at [367, 215] on div "Исполнитель Назначить себя" at bounding box center [494, 205] width 424 height 24
click at [370, 199] on span "Назначить себя" at bounding box center [382, 200] width 49 height 11
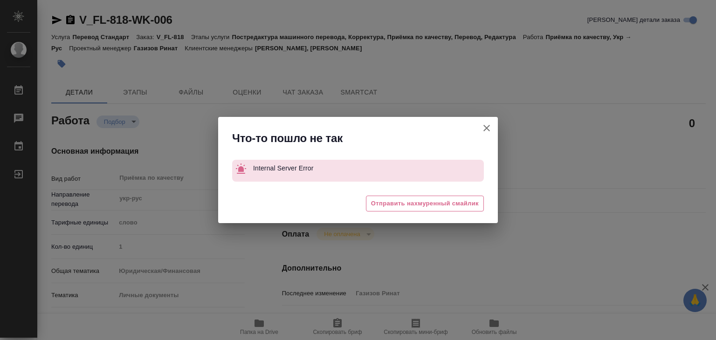
click at [492, 126] on button "[PERSON_NAME] детали заказа" at bounding box center [486, 128] width 22 height 22
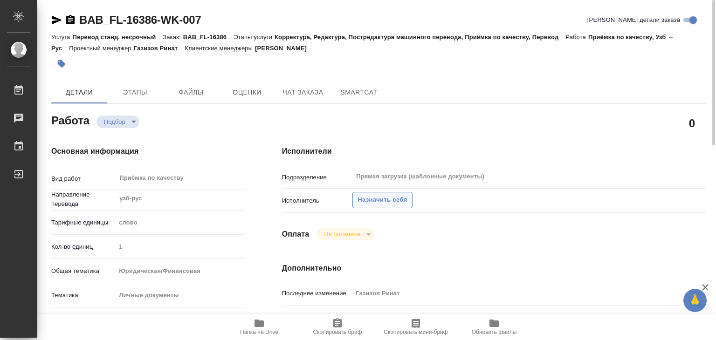
click at [387, 202] on span "Назначить себя" at bounding box center [382, 200] width 49 height 11
click at [384, 202] on span "Назначить себя" at bounding box center [382, 200] width 49 height 11
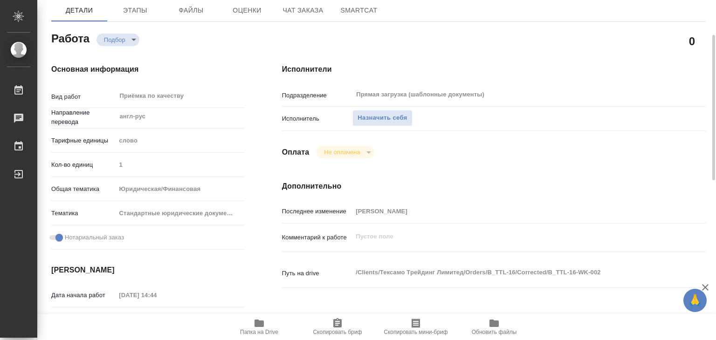
scroll to position [35, 0]
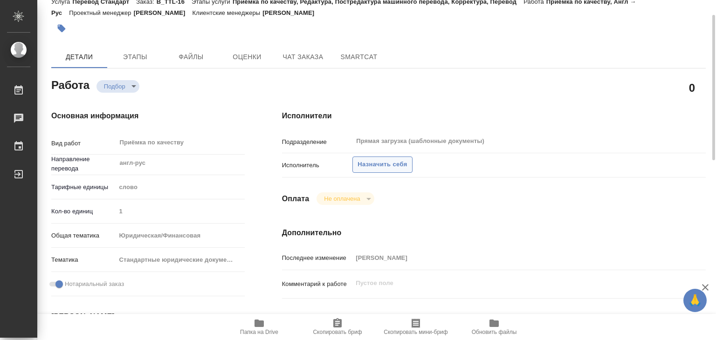
click at [383, 168] on span "Назначить себя" at bounding box center [382, 164] width 49 height 11
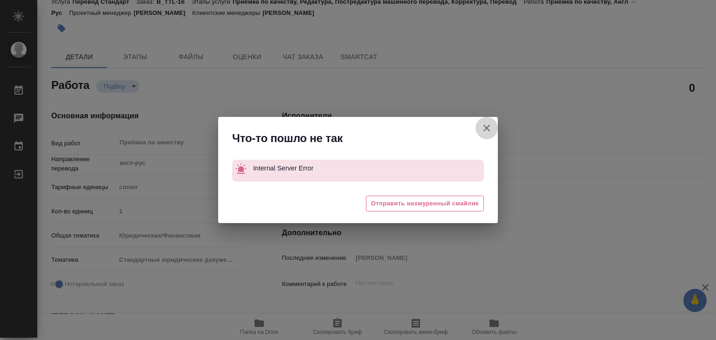
click at [481, 129] on icon "button" at bounding box center [486, 128] width 11 height 11
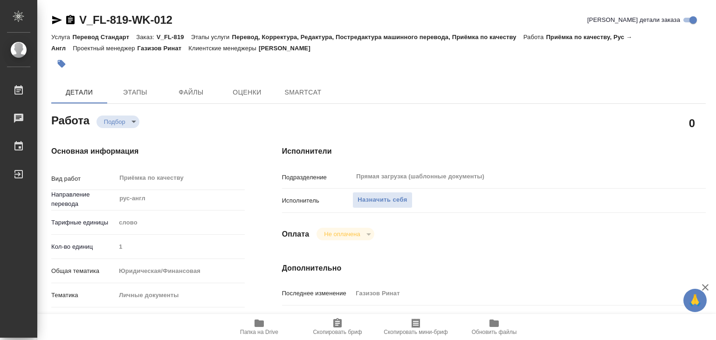
type textarea "x"
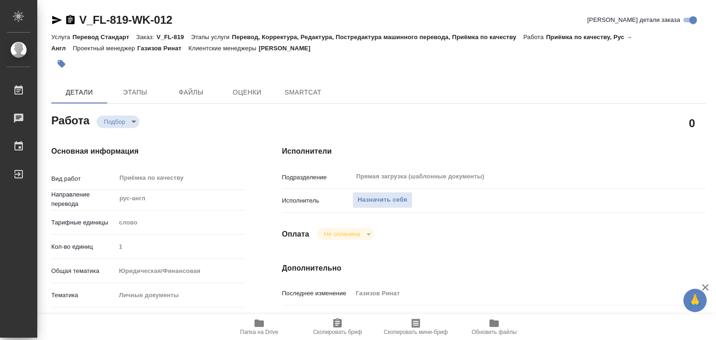
type textarea "x"
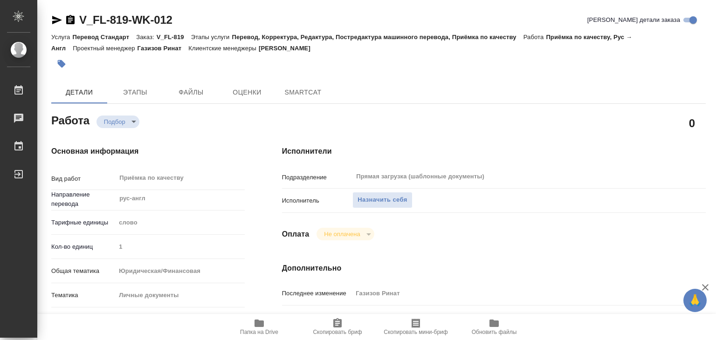
type textarea "x"
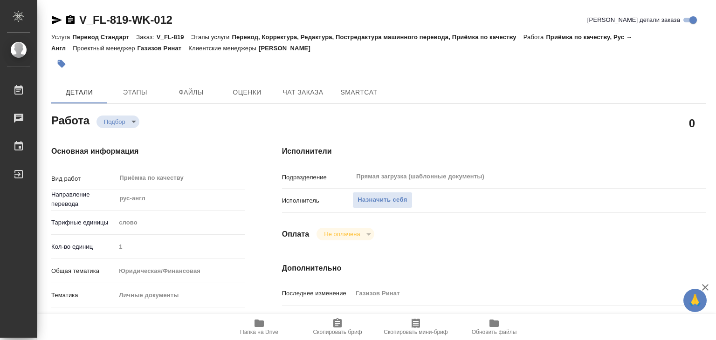
type textarea "x"
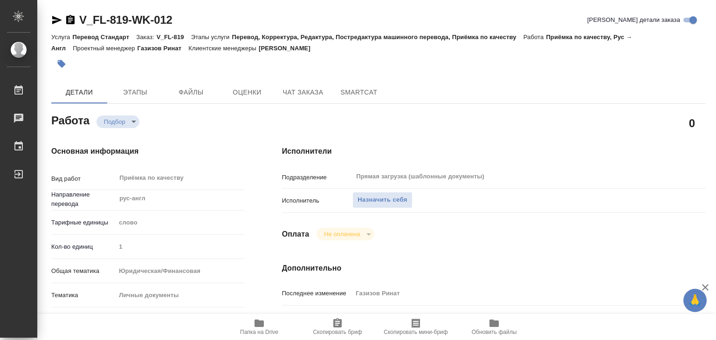
type textarea "x"
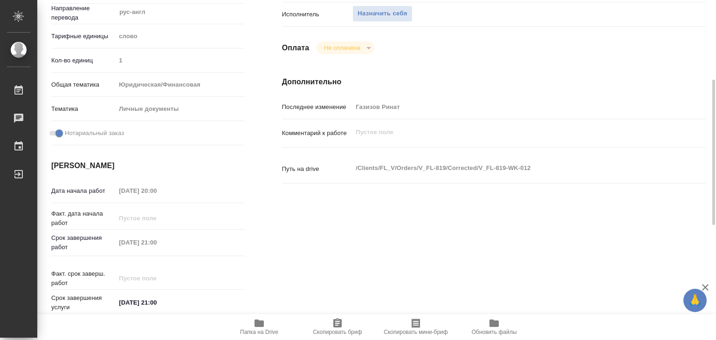
scroll to position [47, 0]
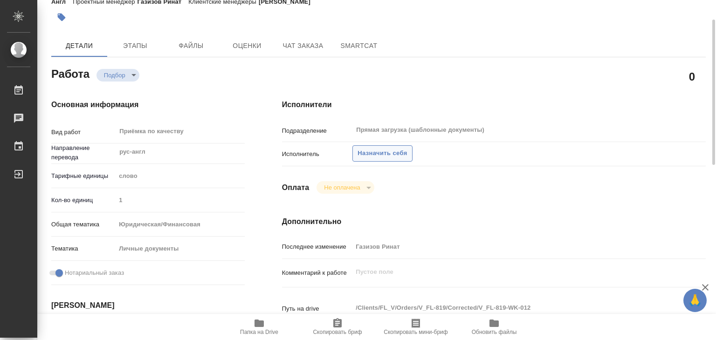
click at [396, 151] on span "Назначить себя" at bounding box center [382, 153] width 49 height 11
type textarea "x"
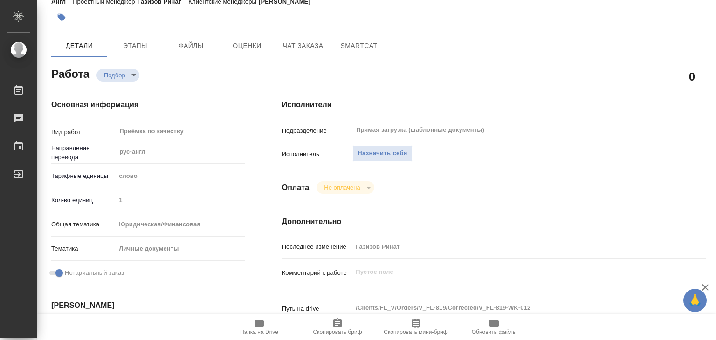
type textarea "x"
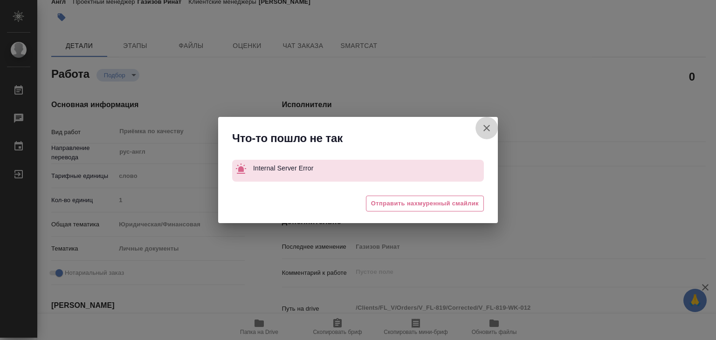
click at [488, 127] on icon "button" at bounding box center [486, 128] width 7 height 7
type textarea "x"
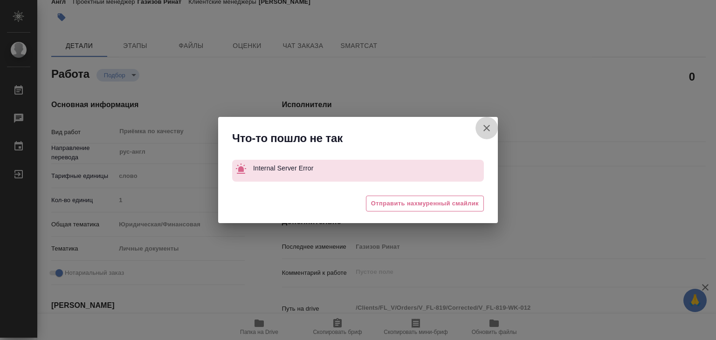
type textarea "x"
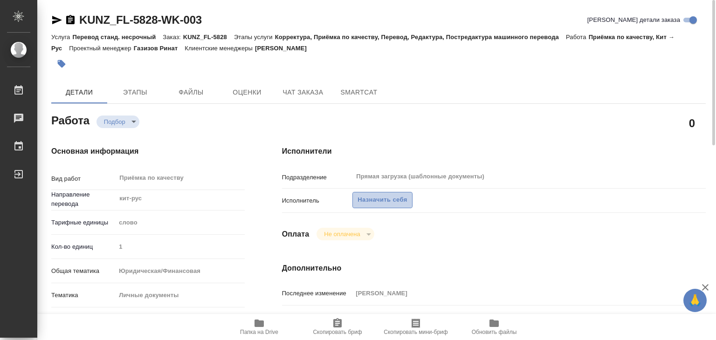
click at [379, 195] on span "Назначить себя" at bounding box center [382, 200] width 49 height 11
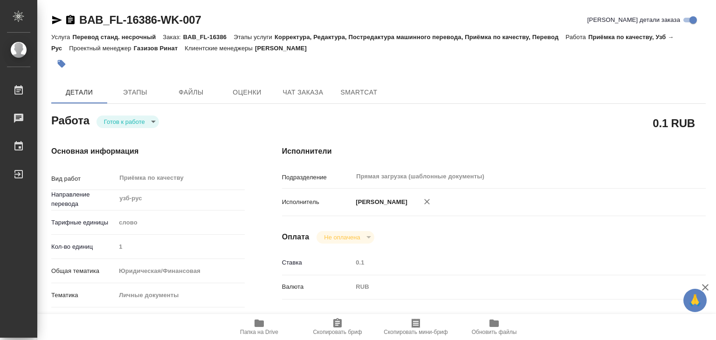
type textarea "x"
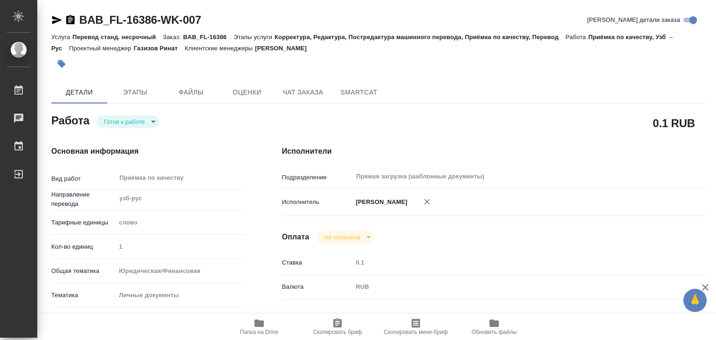
type textarea "x"
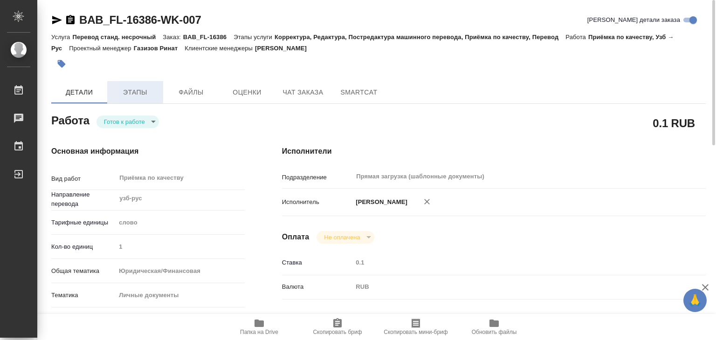
drag, startPoint x: 124, startPoint y: 86, endPoint x: 131, endPoint y: 85, distance: 7.1
click at [124, 87] on span "Этапы" at bounding box center [135, 93] width 45 height 12
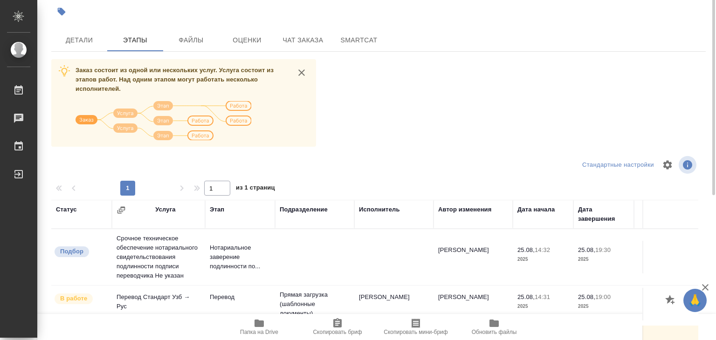
scroll to position [6, 0]
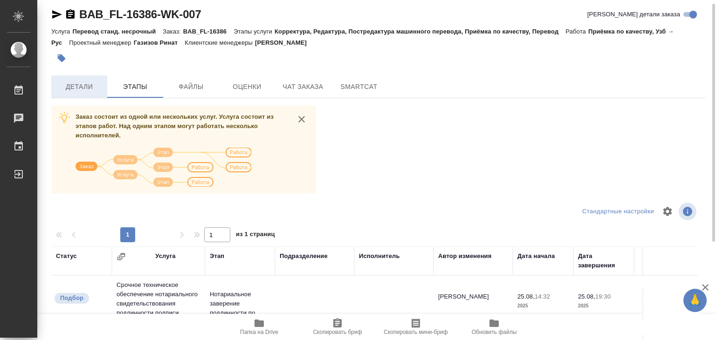
click at [80, 84] on span "Детали" at bounding box center [79, 87] width 45 height 12
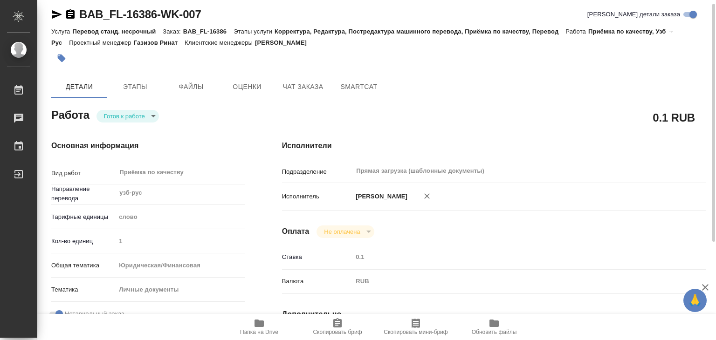
type textarea "x"
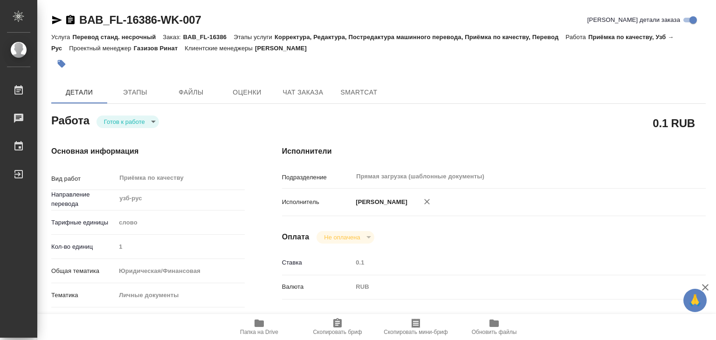
type textarea "x"
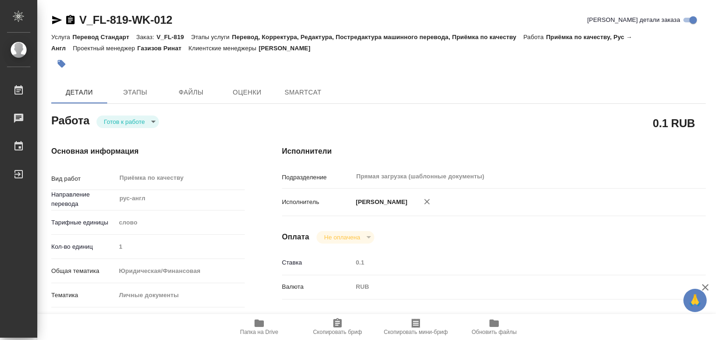
type textarea "x"
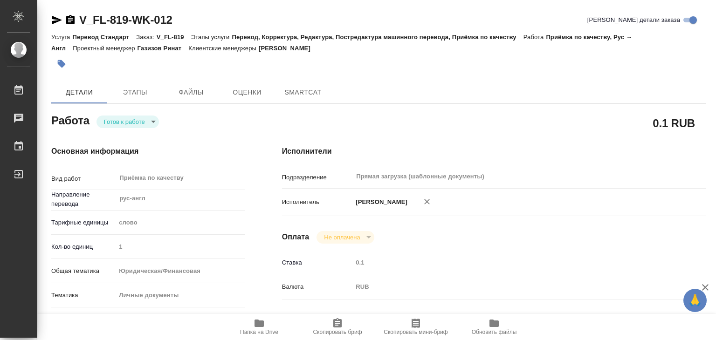
type textarea "x"
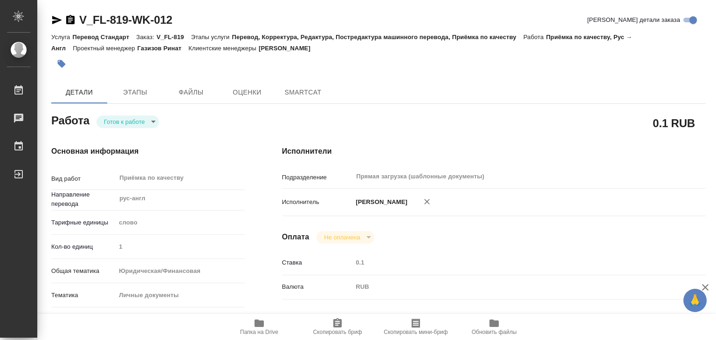
type textarea "x"
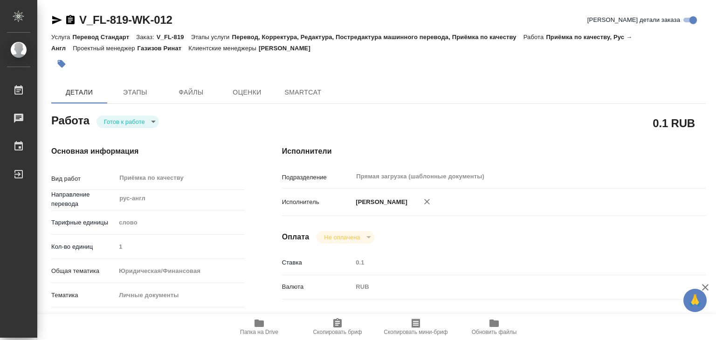
type textarea "x"
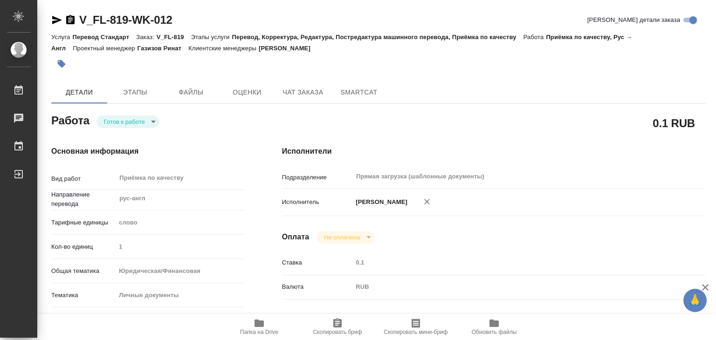
type textarea "x"
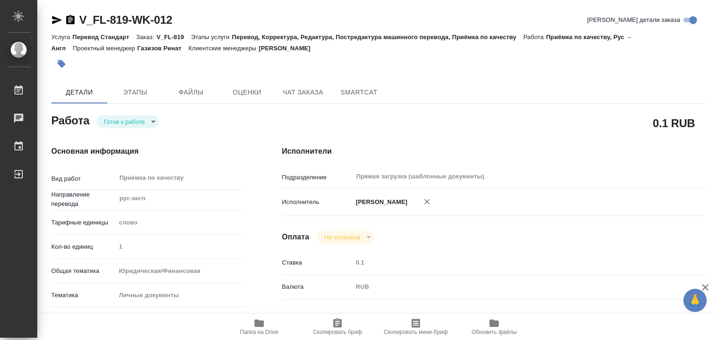
type textarea "x"
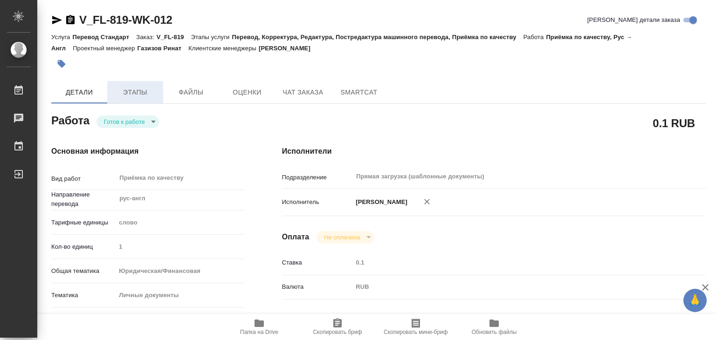
click at [145, 85] on button "Этапы" at bounding box center [135, 92] width 56 height 22
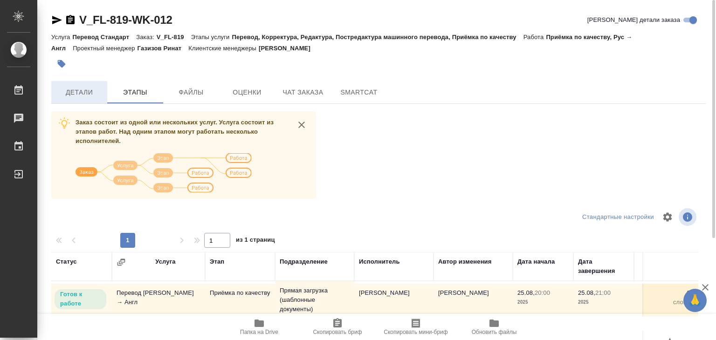
click at [99, 96] on span "Детали" at bounding box center [79, 93] width 45 height 12
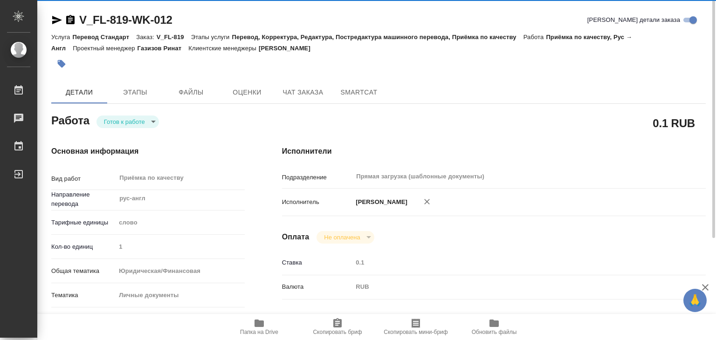
type textarea "x"
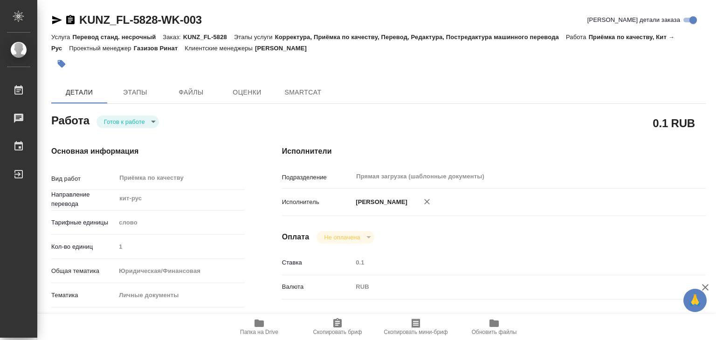
type textarea "x"
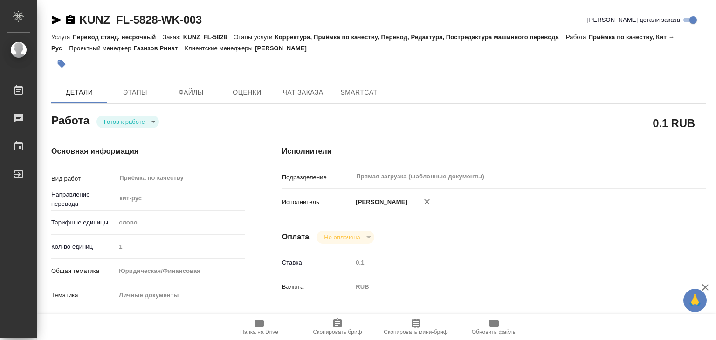
type textarea "x"
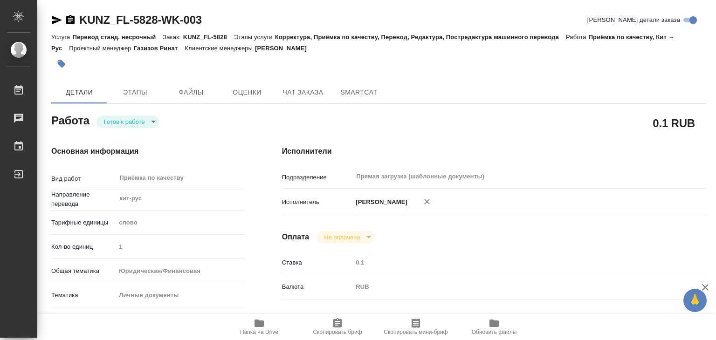
type textarea "x"
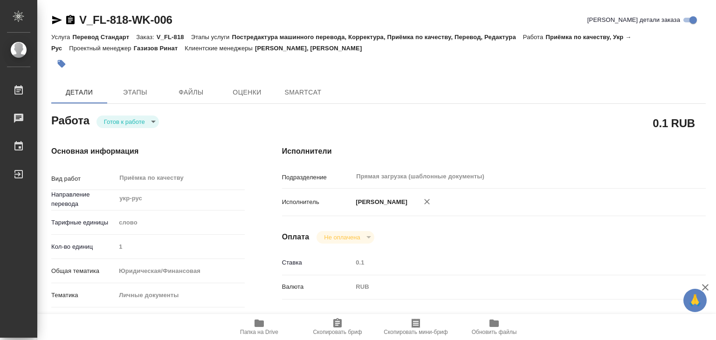
type textarea "x"
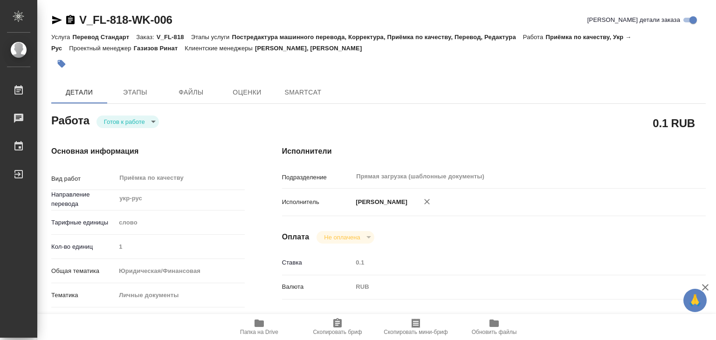
type textarea "x"
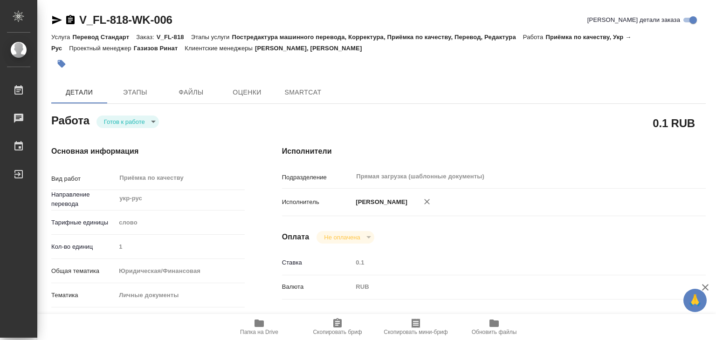
type textarea "x"
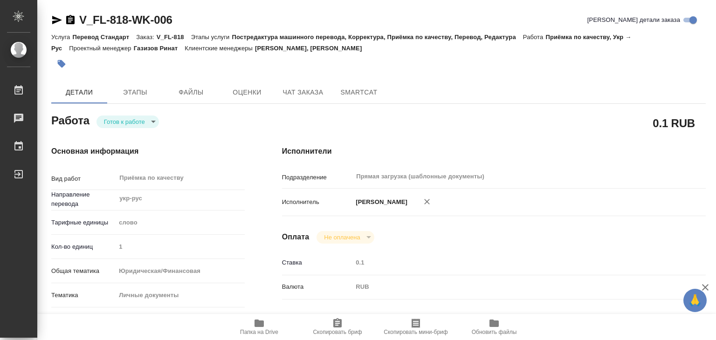
type textarea "x"
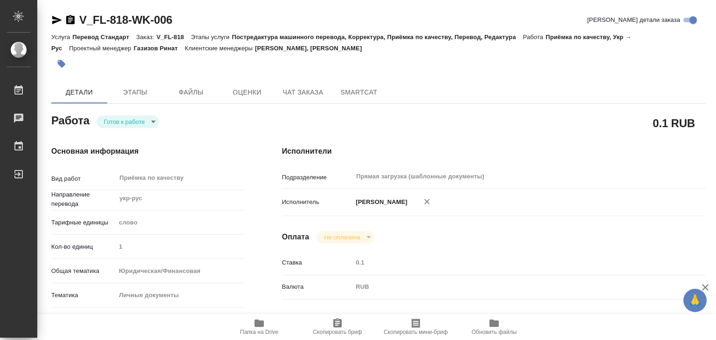
type textarea "x"
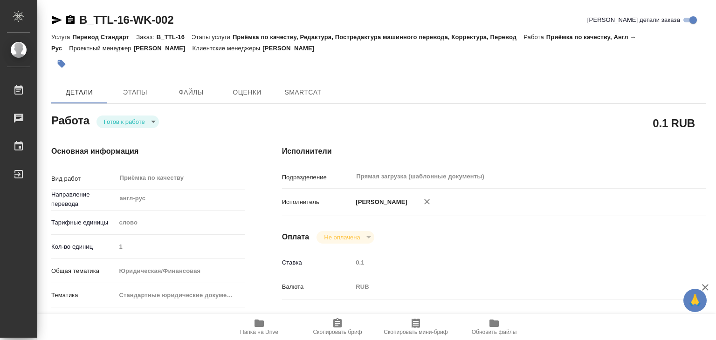
type textarea "x"
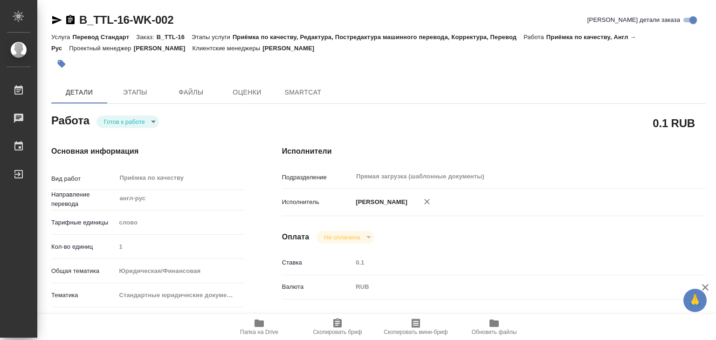
type textarea "x"
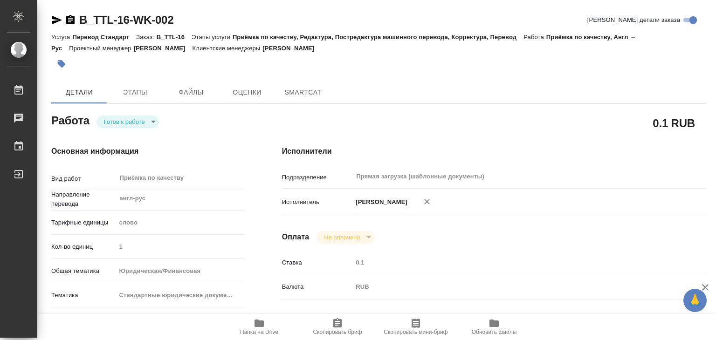
type textarea "x"
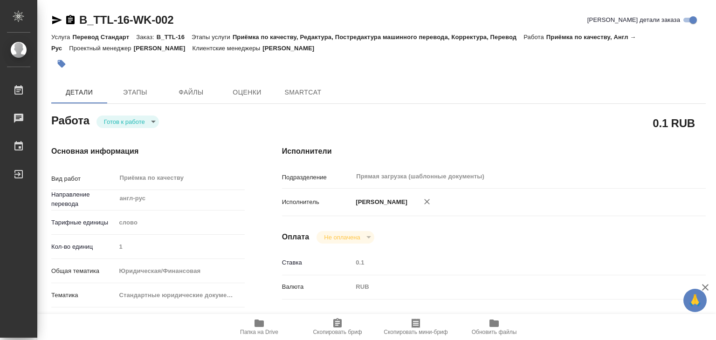
type textarea "x"
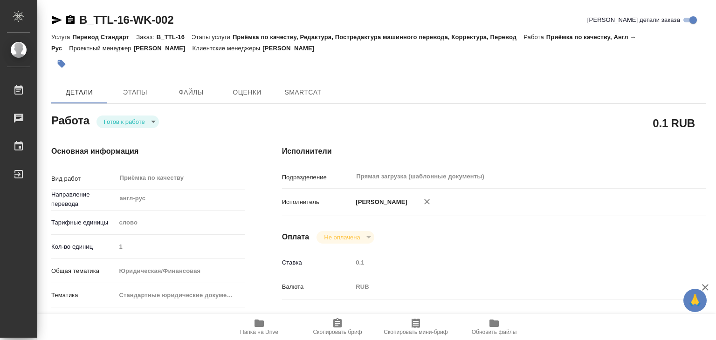
type textarea "x"
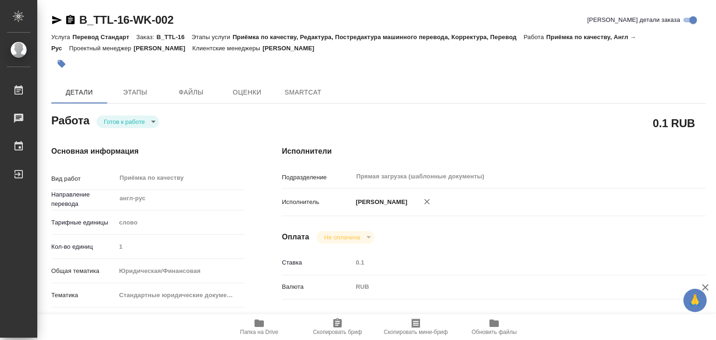
type textarea "x"
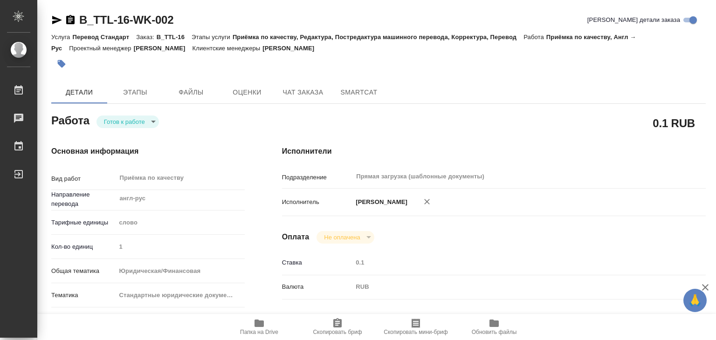
type textarea "x"
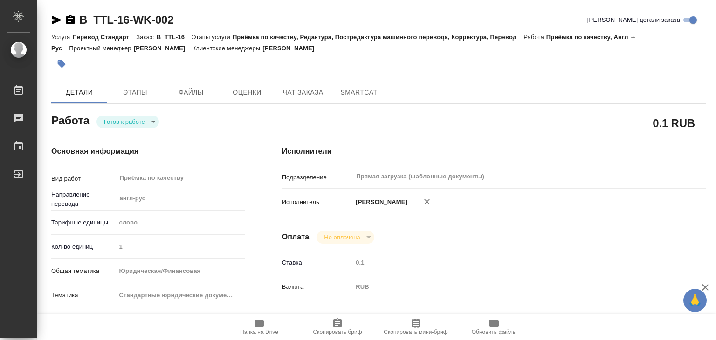
type textarea "x"
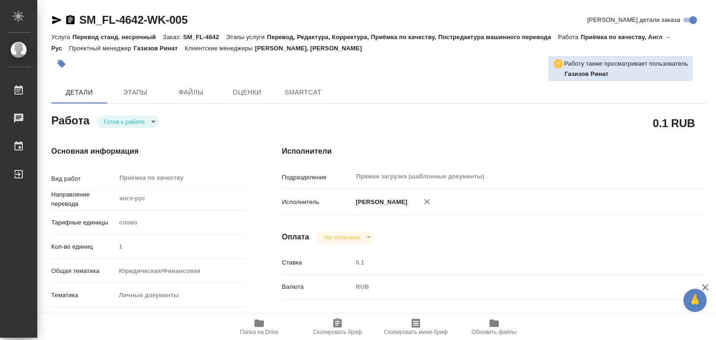
type textarea "x"
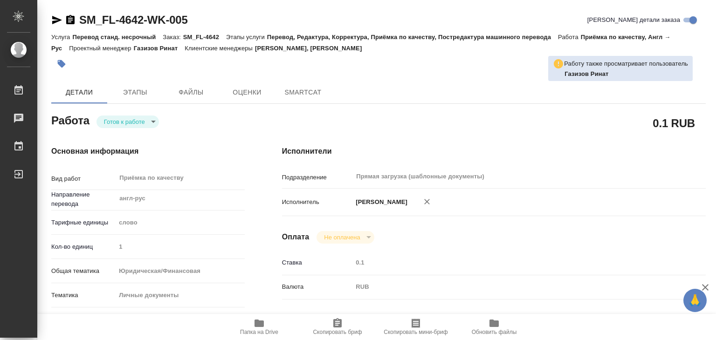
type textarea "x"
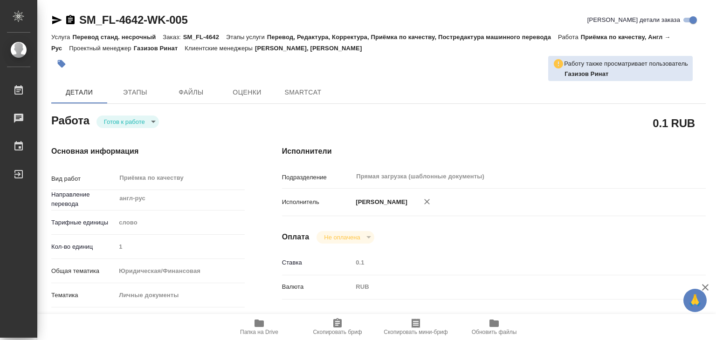
type textarea "x"
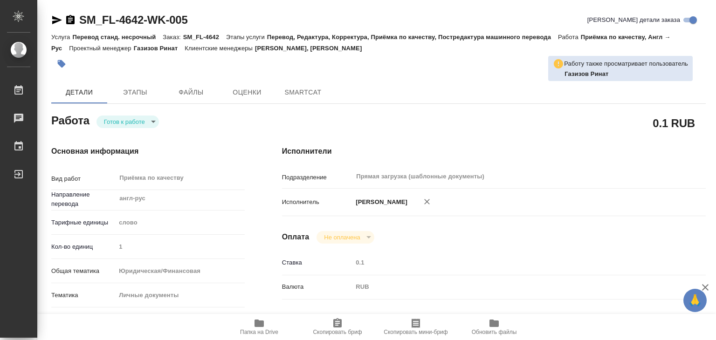
type textarea "x"
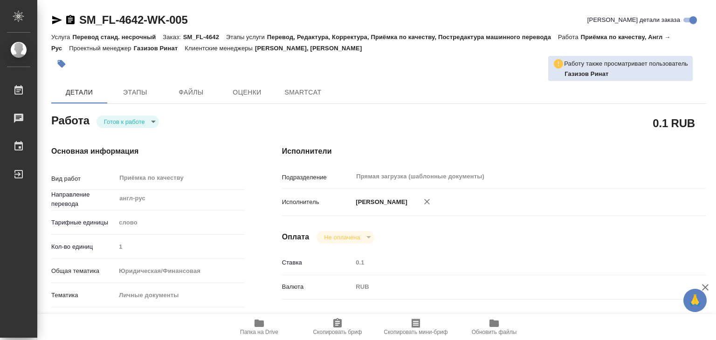
type textarea "x"
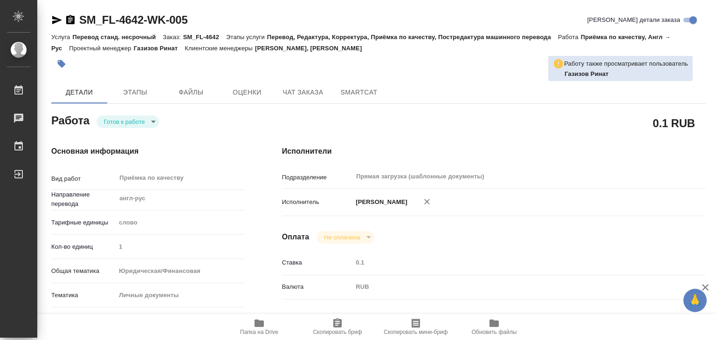
type textarea "x"
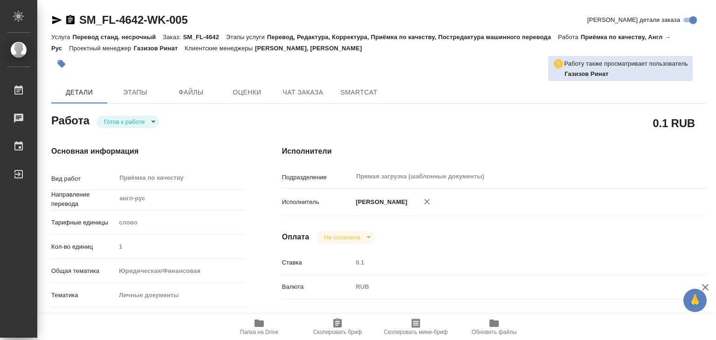
type textarea "x"
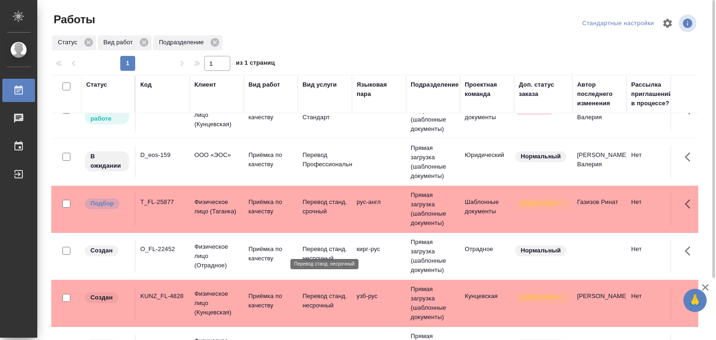
scroll to position [416, 0]
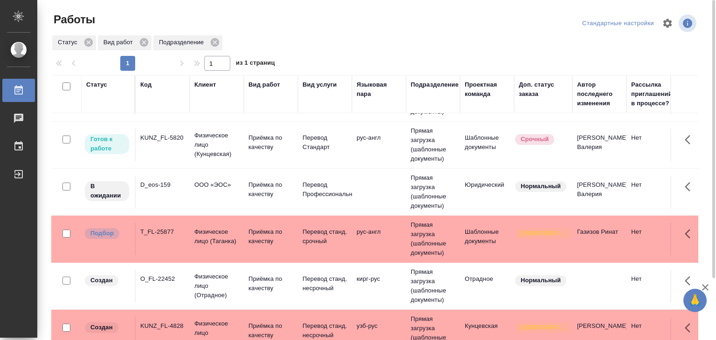
click at [241, 237] on td "Физическое лицо (Таганка)" at bounding box center [217, 239] width 54 height 33
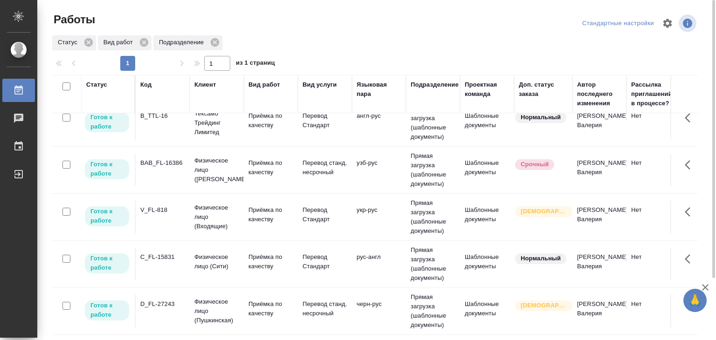
scroll to position [136, 0]
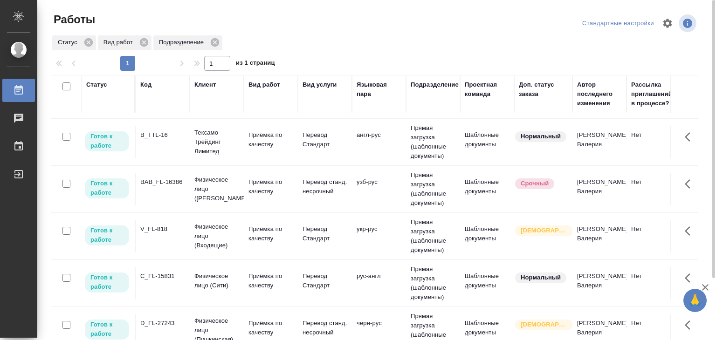
click at [172, 278] on div "C_FL-15831" at bounding box center [162, 276] width 45 height 9
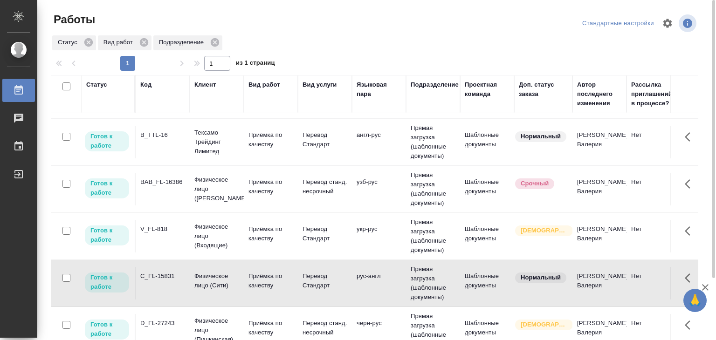
click at [179, 321] on div "D_FL-27243" at bounding box center [162, 323] width 45 height 9
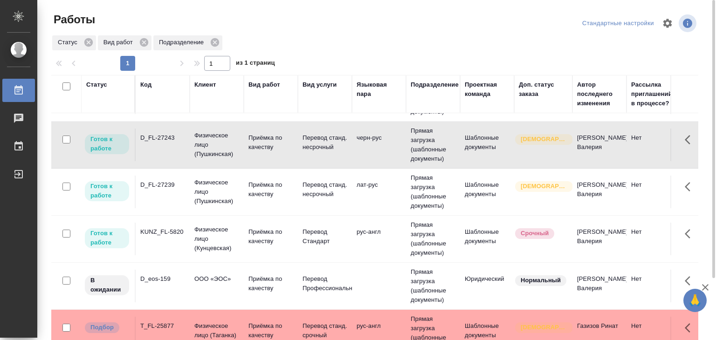
scroll to position [323, 0]
click at [255, 235] on p "Приёмка по качеству" at bounding box center [270, 236] width 45 height 19
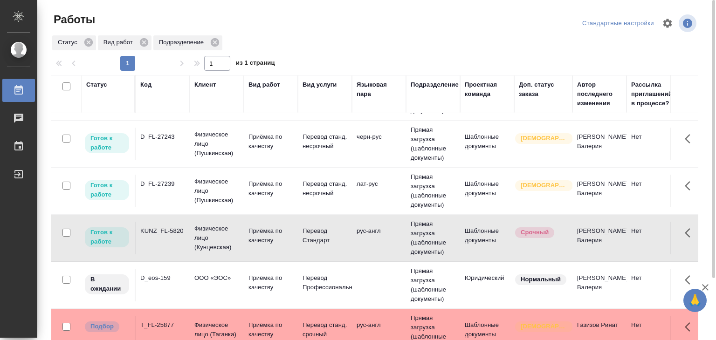
click at [270, 186] on p "Приёмка по качеству" at bounding box center [270, 188] width 45 height 19
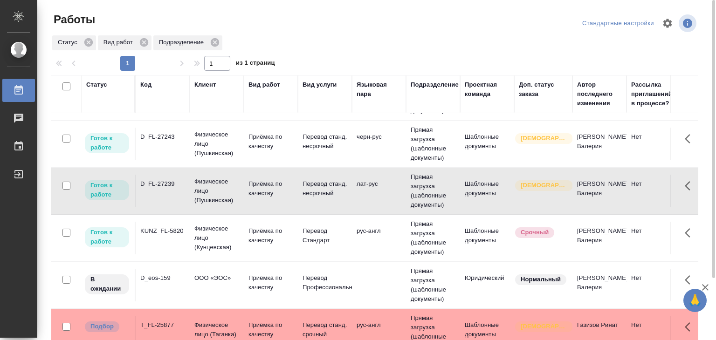
click at [210, 146] on p "Физическое лицо (Пушкинская)" at bounding box center [216, 144] width 45 height 28
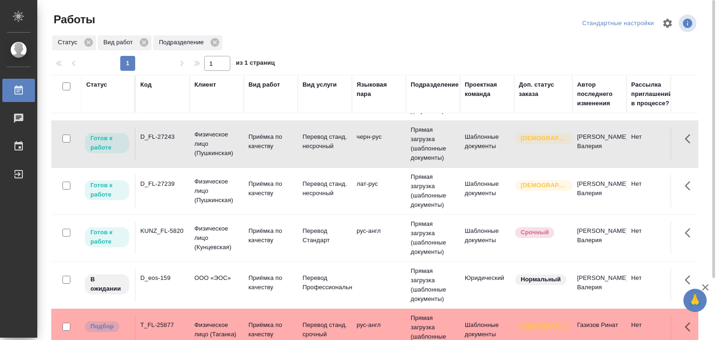
scroll to position [229, 0]
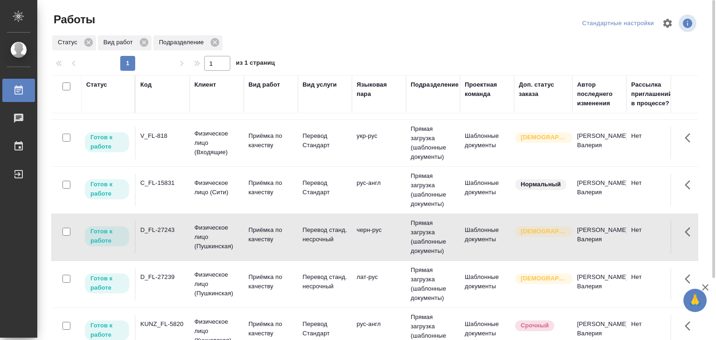
click at [192, 186] on td "Физическое лицо (Сити)" at bounding box center [217, 190] width 54 height 33
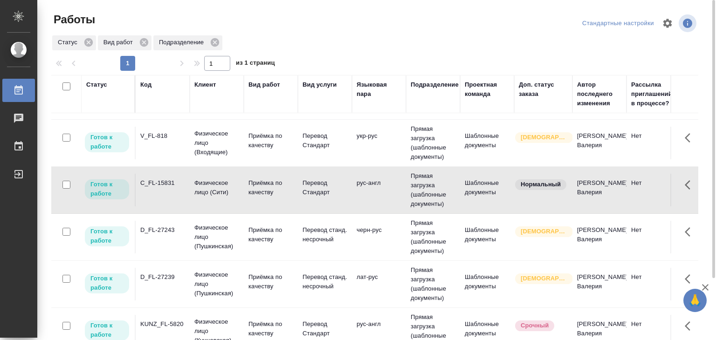
click at [198, 145] on p "Физическое лицо (Входящие)" at bounding box center [216, 143] width 45 height 28
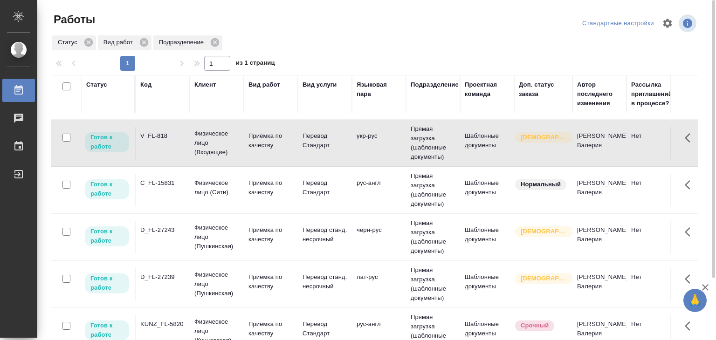
click at [200, 63] on p "Тексамо Трейдинг Лимитед" at bounding box center [216, 49] width 45 height 28
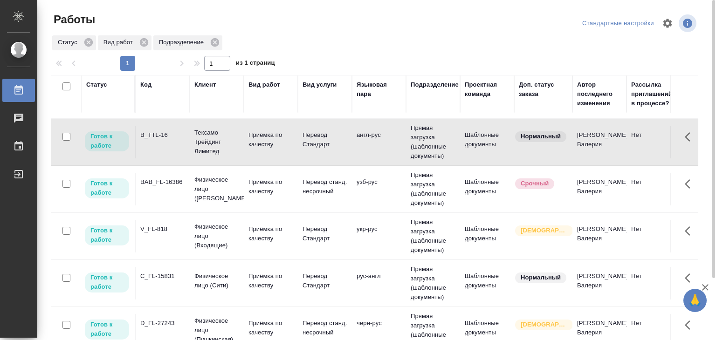
click at [183, 187] on td "BAB_FL-16386" at bounding box center [163, 189] width 54 height 33
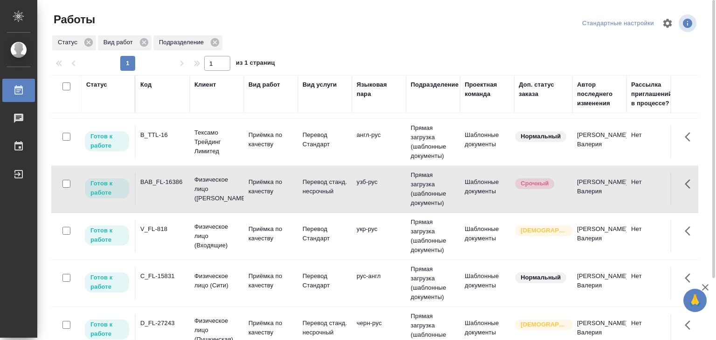
click at [204, 140] on p "Тексамо Трейдинг Лимитед" at bounding box center [216, 142] width 45 height 28
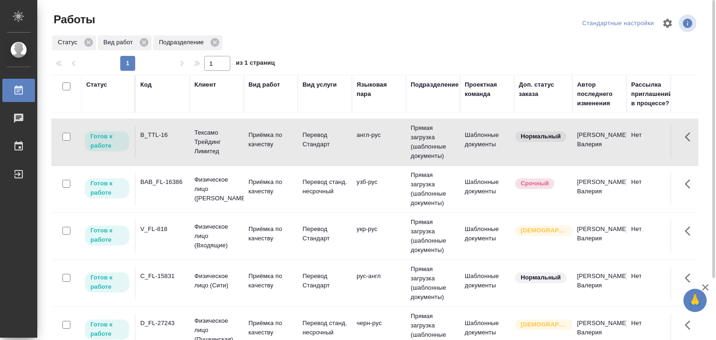
click at [192, 114] on td "Физическое лицо (Смоленская)" at bounding box center [217, 94] width 54 height 37
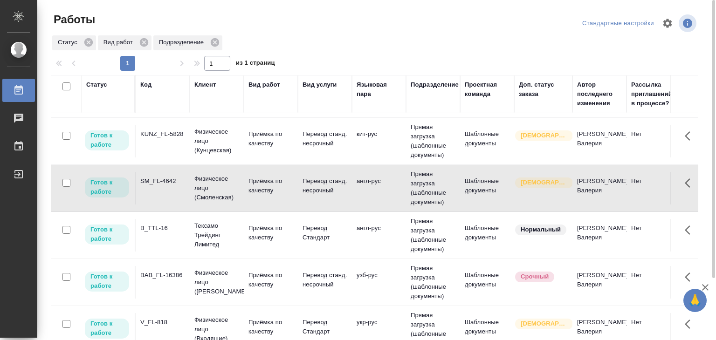
click at [153, 144] on td "KUNZ_FL-5828" at bounding box center [163, 141] width 54 height 33
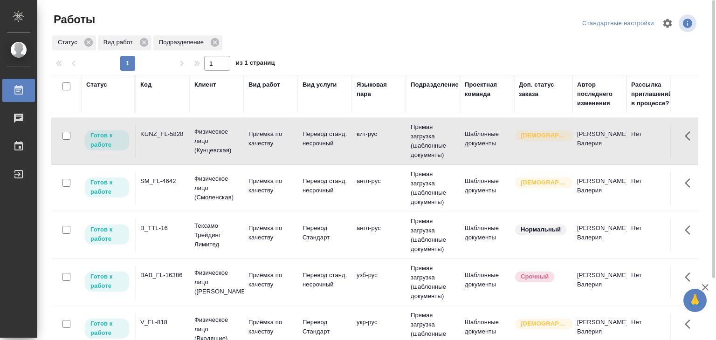
scroll to position [0, 0]
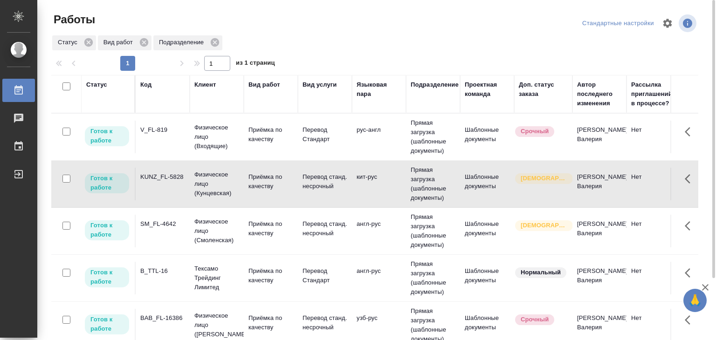
click at [181, 140] on td "V_FL-819" at bounding box center [163, 137] width 54 height 33
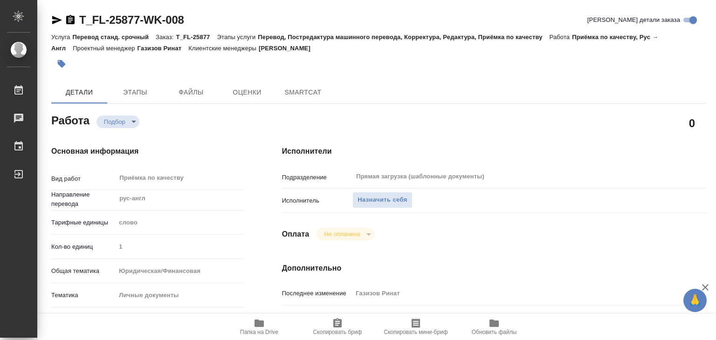
type textarea "x"
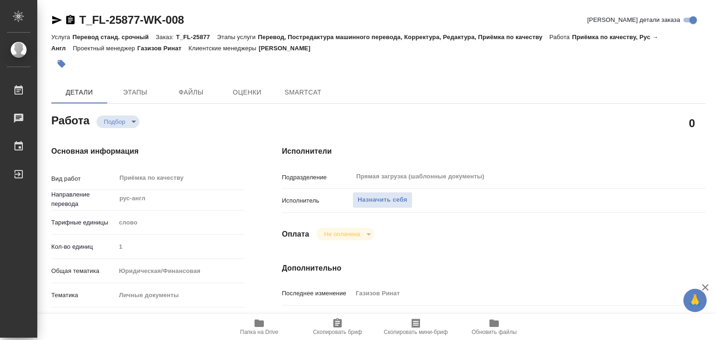
type textarea "x"
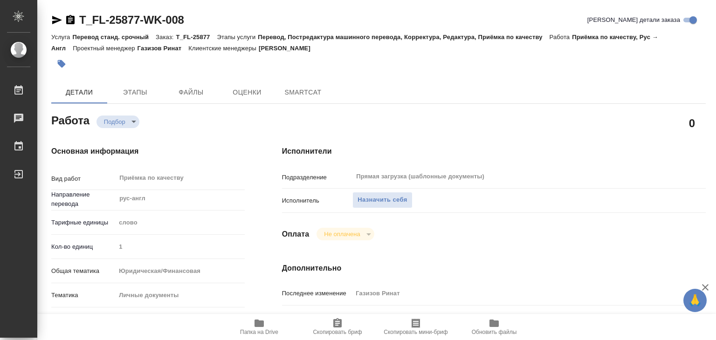
type textarea "x"
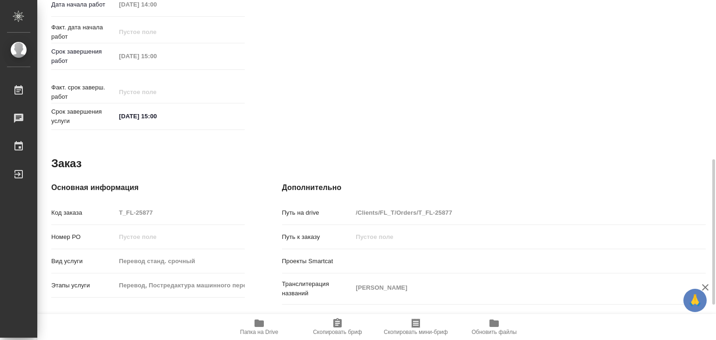
type textarea "x"
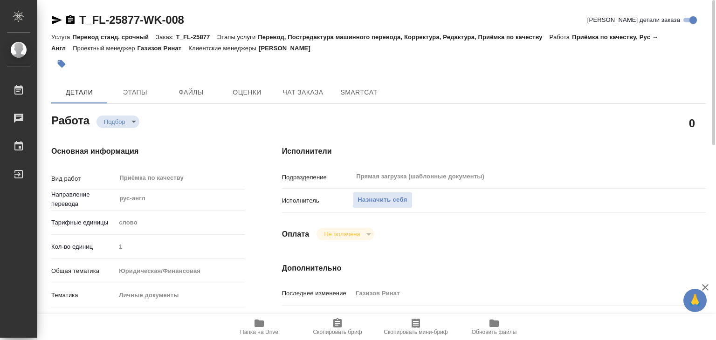
type textarea "x"
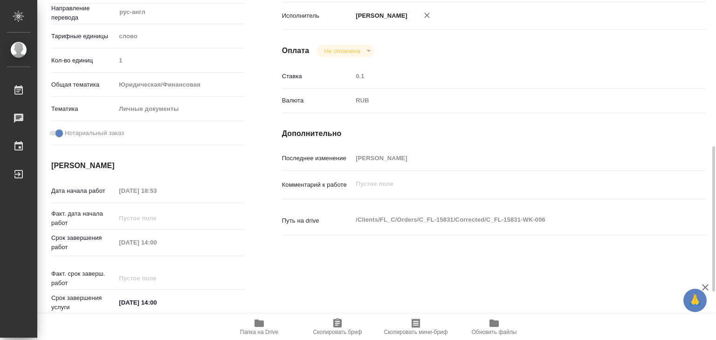
scroll to position [280, 0]
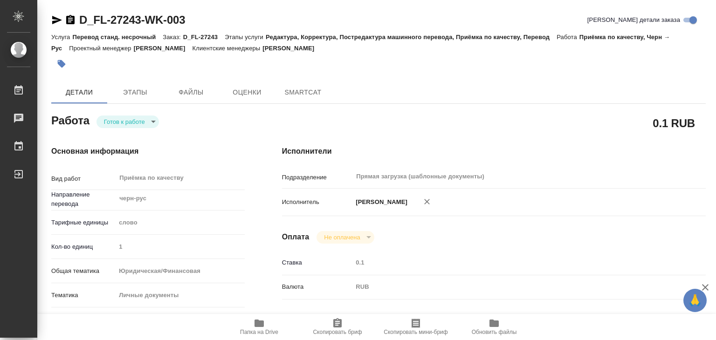
type textarea "x"
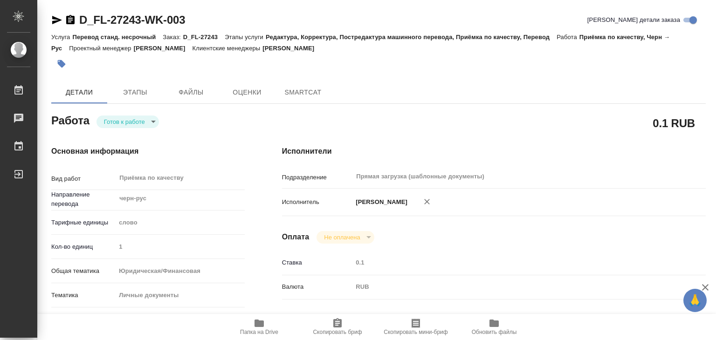
type textarea "x"
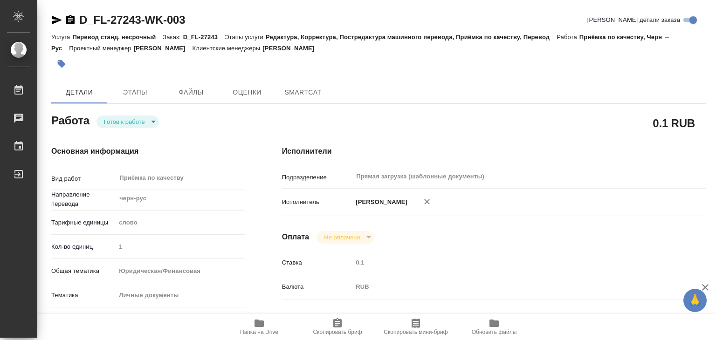
type textarea "x"
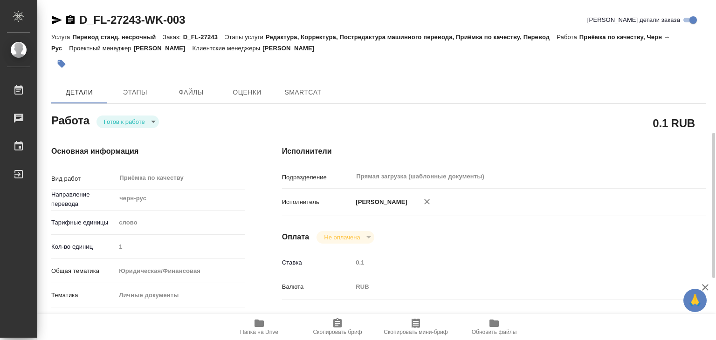
scroll to position [186, 0]
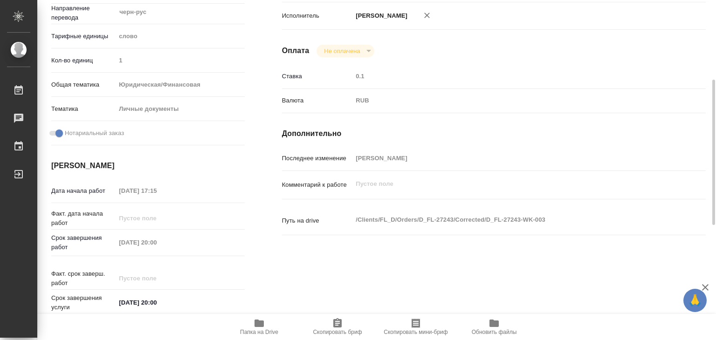
type textarea "x"
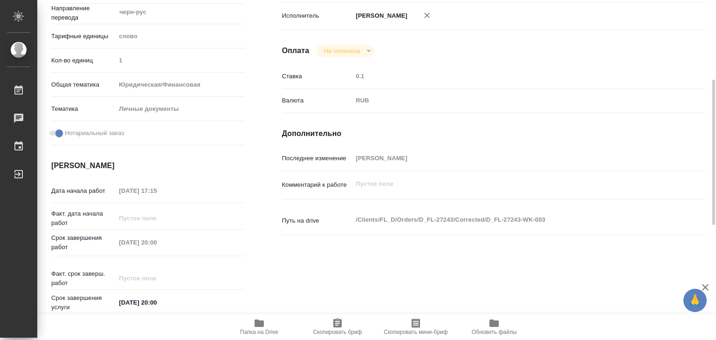
type textarea "x"
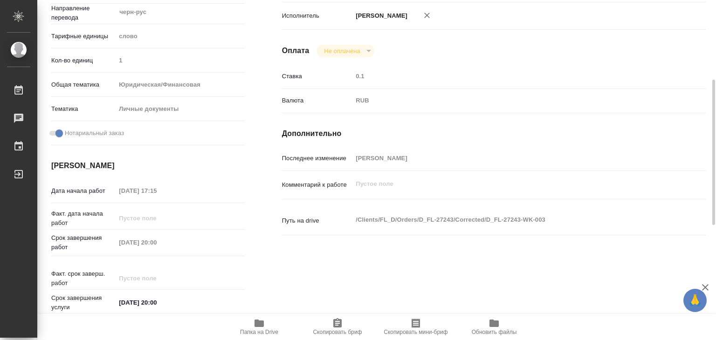
type textarea "x"
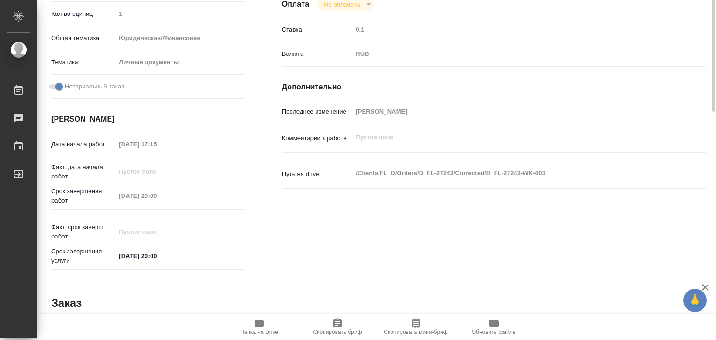
scroll to position [0, 0]
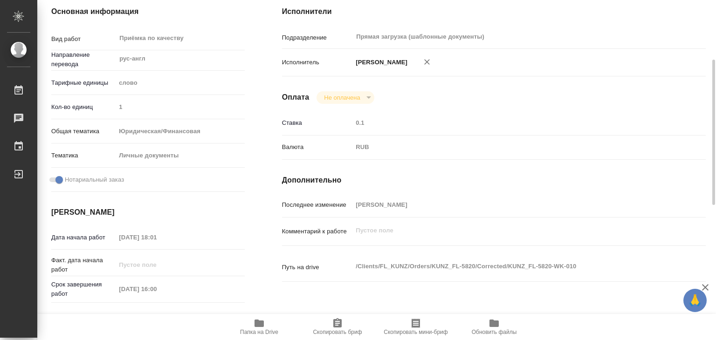
scroll to position [186, 0]
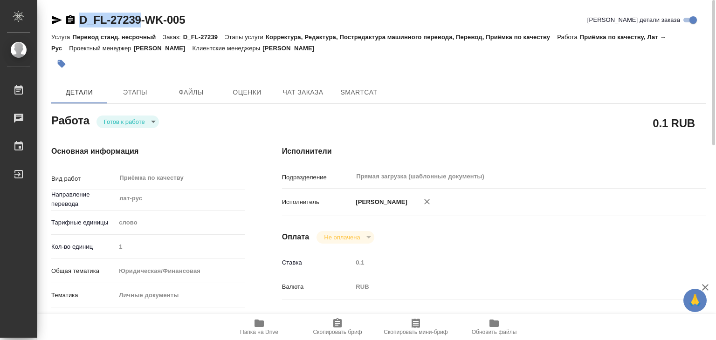
drag, startPoint x: 77, startPoint y: 13, endPoint x: 141, endPoint y: 20, distance: 63.8
click at [141, 20] on div "D_FL-27239-WK-005" at bounding box center [118, 20] width 134 height 15
copy link "D_FL-27239"
drag, startPoint x: 78, startPoint y: 12, endPoint x: 141, endPoint y: 19, distance: 63.3
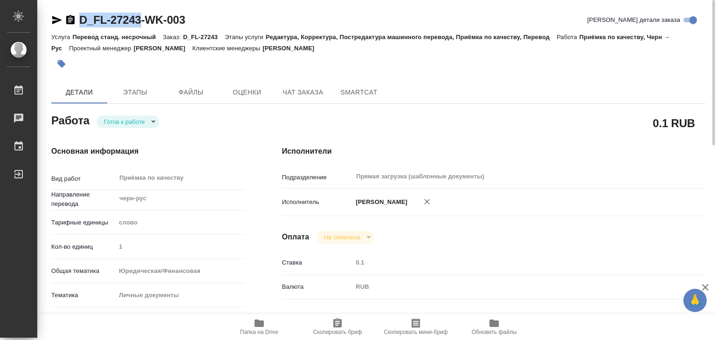
click at [141, 19] on div "D_FL-27243-WK-003" at bounding box center [118, 20] width 134 height 15
copy link "D_FL-27243"
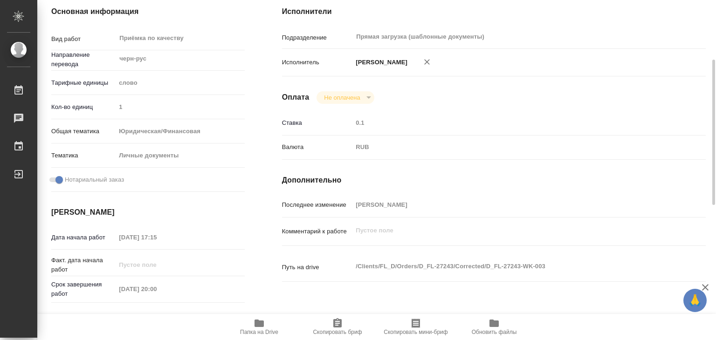
scroll to position [233, 0]
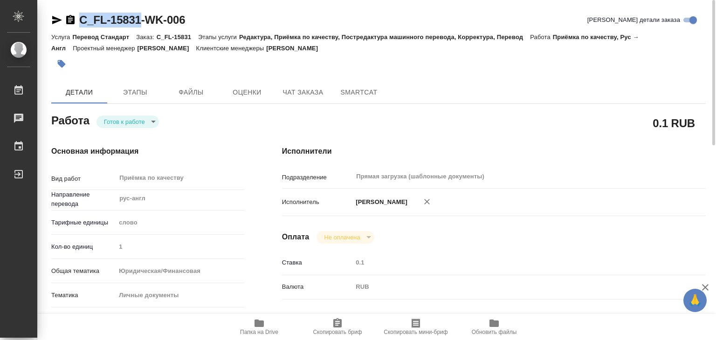
drag, startPoint x: 75, startPoint y: 10, endPoint x: 140, endPoint y: 20, distance: 65.6
copy link "C_FL-15831"
drag, startPoint x: 79, startPoint y: 10, endPoint x: 127, endPoint y: 21, distance: 48.8
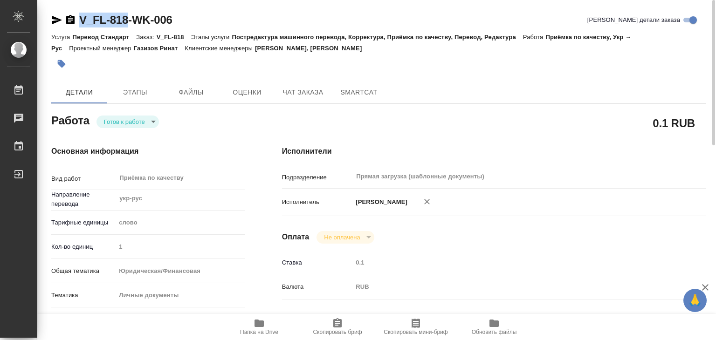
copy link "V_FL-818"
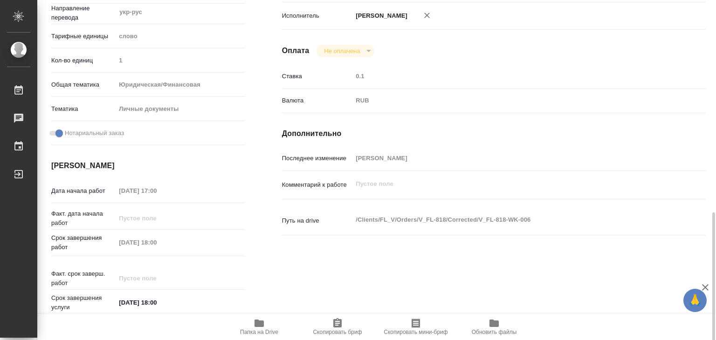
scroll to position [280, 0]
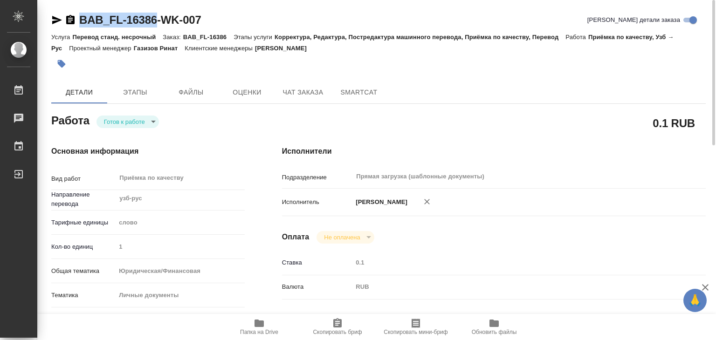
drag, startPoint x: 91, startPoint y: 12, endPoint x: 157, endPoint y: 23, distance: 66.2
copy link "BAB_FL-16386"
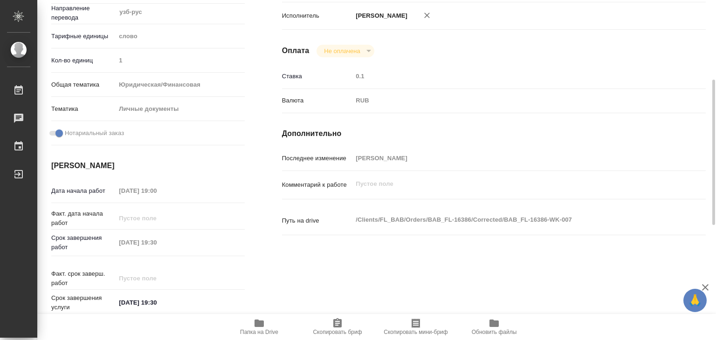
scroll to position [140, 0]
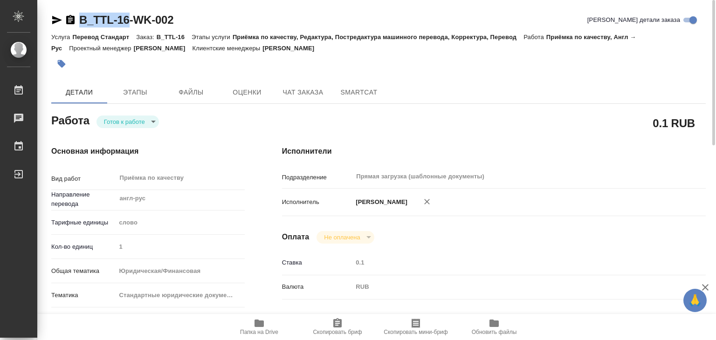
drag, startPoint x: 76, startPoint y: 12, endPoint x: 127, endPoint y: 21, distance: 51.6
copy link "B_TTL-16"
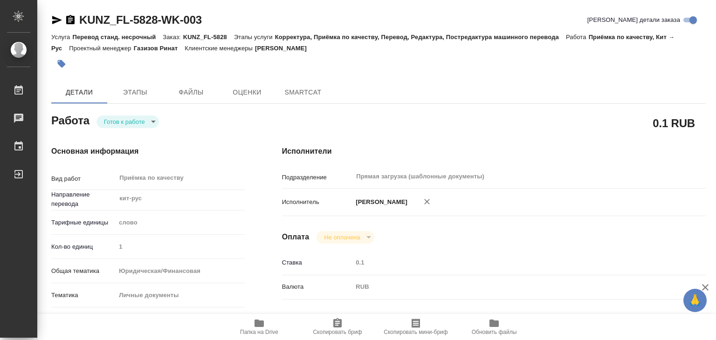
type textarea "x"
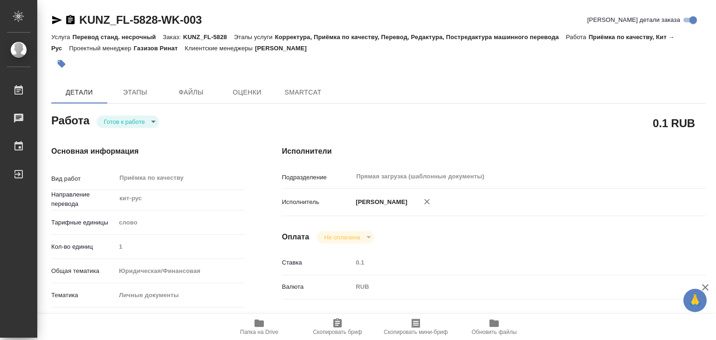
type textarea "x"
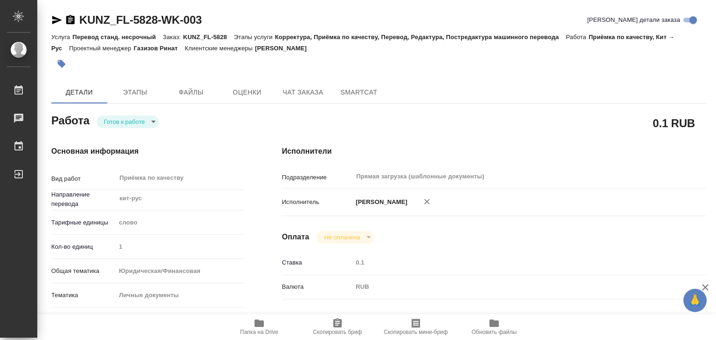
type textarea "x"
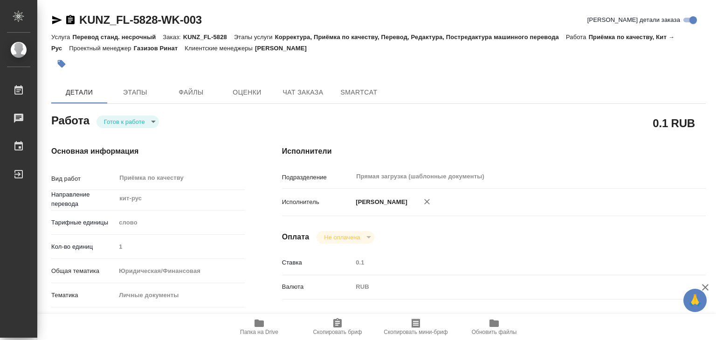
type textarea "x"
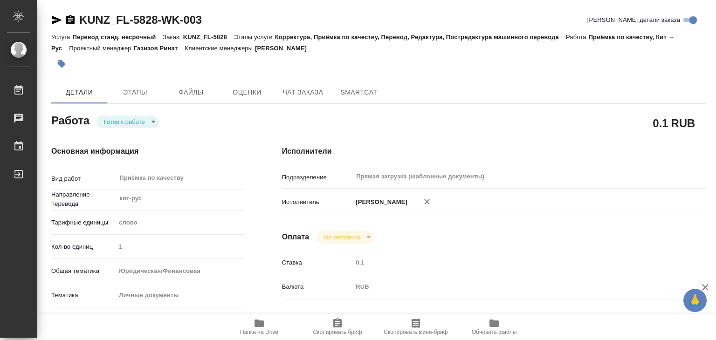
type textarea "x"
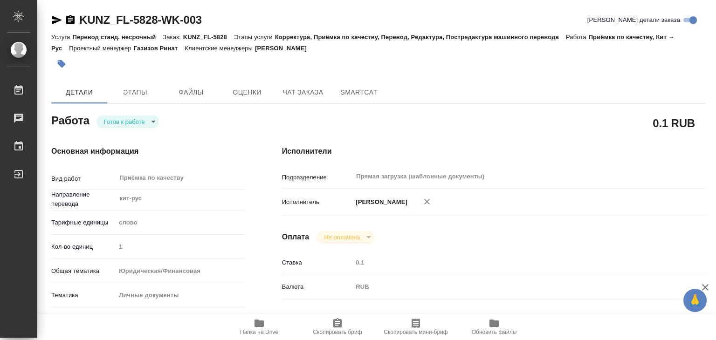
type textarea "x"
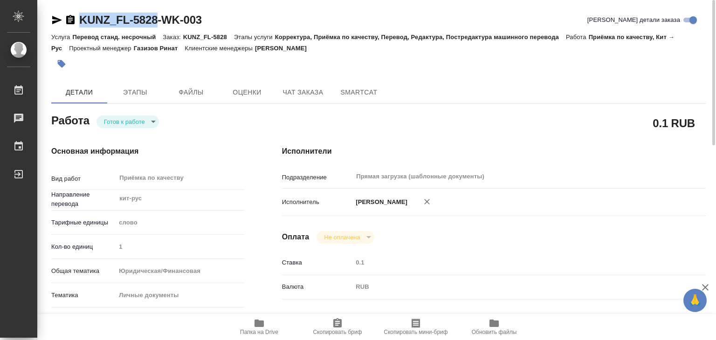
drag, startPoint x: 103, startPoint y: 18, endPoint x: 161, endPoint y: 20, distance: 58.8
copy link "KUNZ_FL-5828"
drag, startPoint x: 76, startPoint y: 6, endPoint x: 145, endPoint y: 26, distance: 71.4
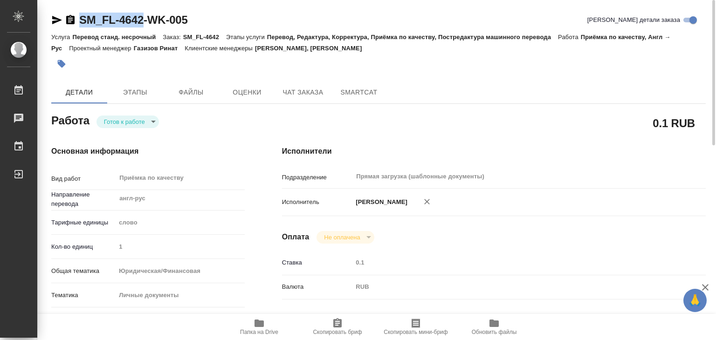
copy link "SM_FL-4642"
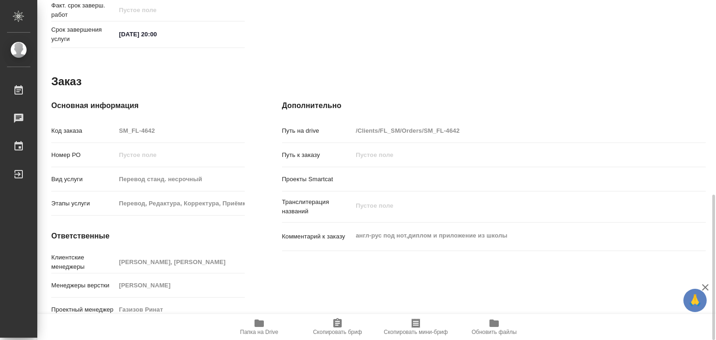
scroll to position [315, 0]
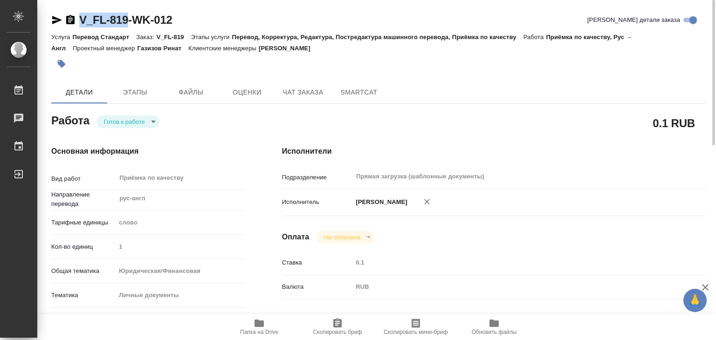
drag, startPoint x: 78, startPoint y: 11, endPoint x: 130, endPoint y: 21, distance: 52.1
copy link "V_FL-819"
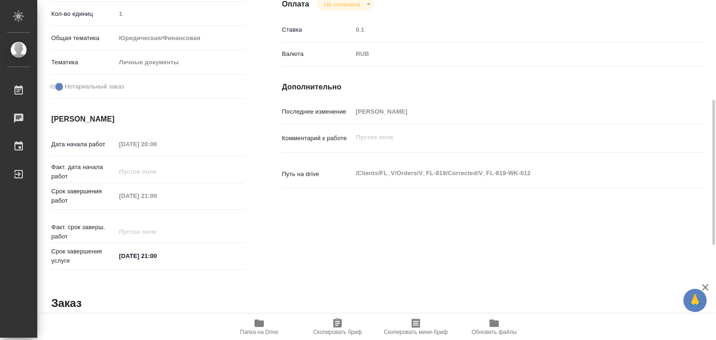
scroll to position [93, 0]
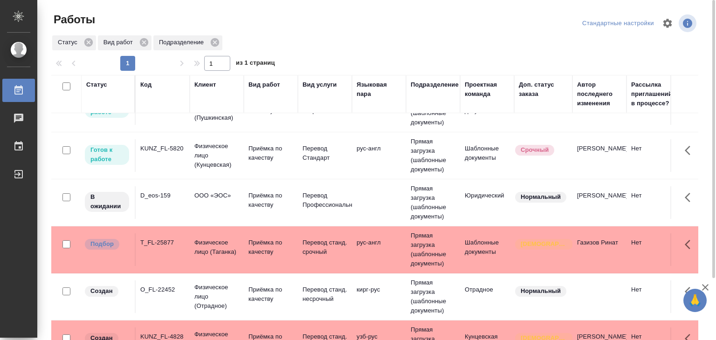
scroll to position [369, 0]
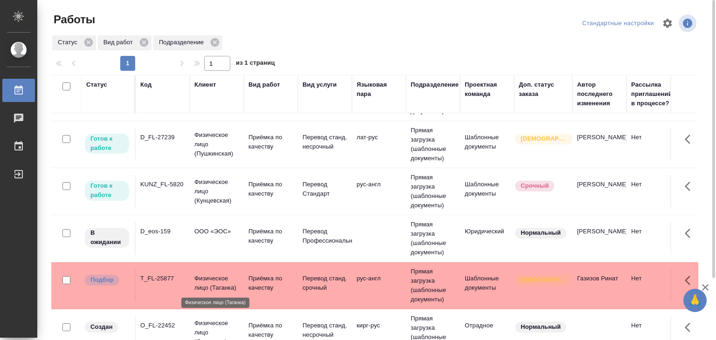
click at [234, 282] on p "Физическое лицо (Таганка)" at bounding box center [216, 283] width 45 height 19
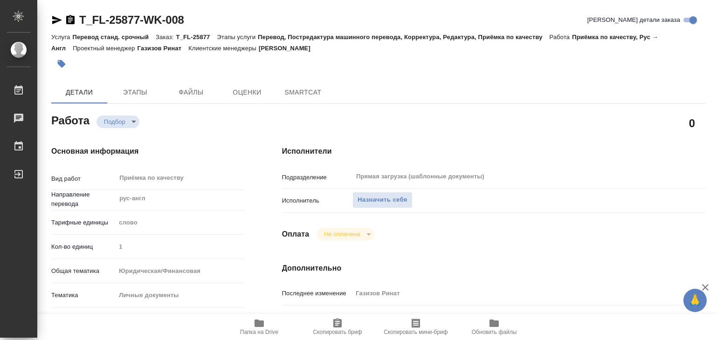
type textarea "x"
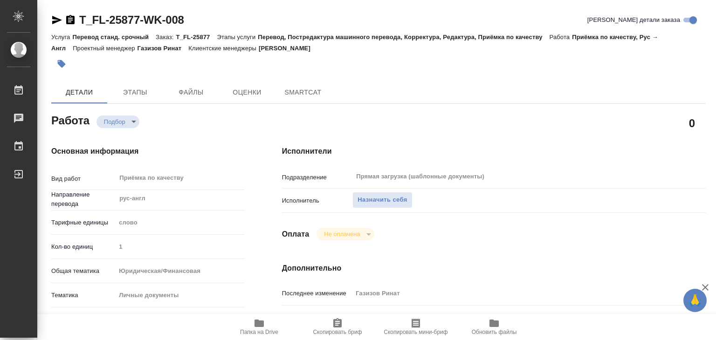
type textarea "x"
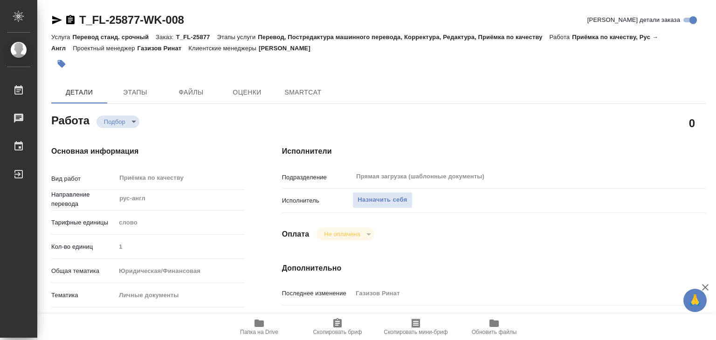
type textarea "x"
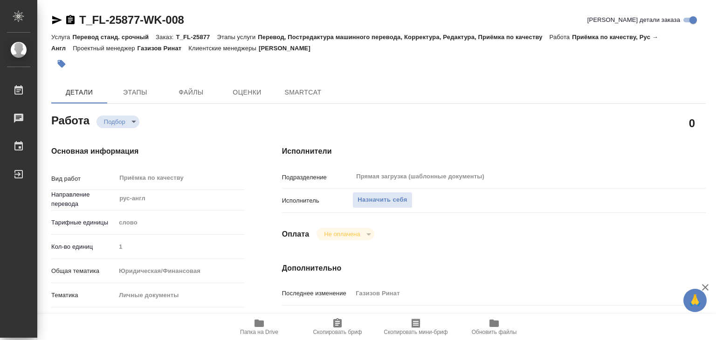
type textarea "x"
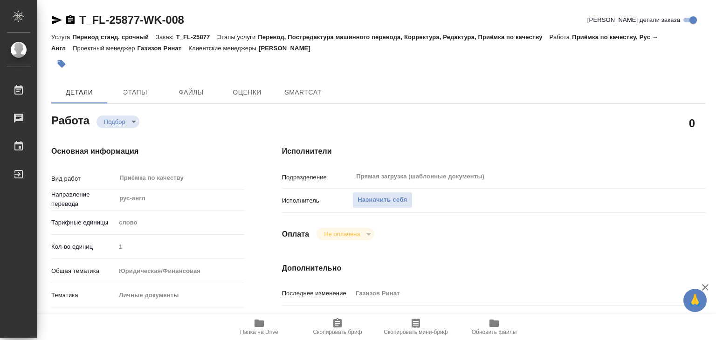
scroll to position [233, 0]
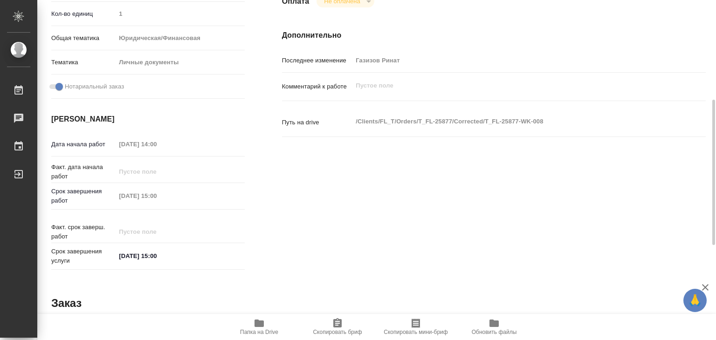
type textarea "x"
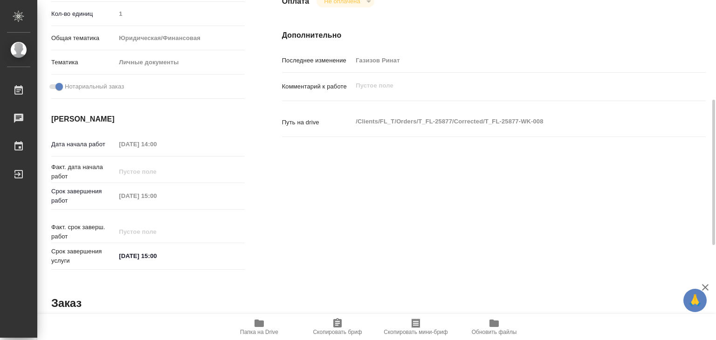
type textarea "x"
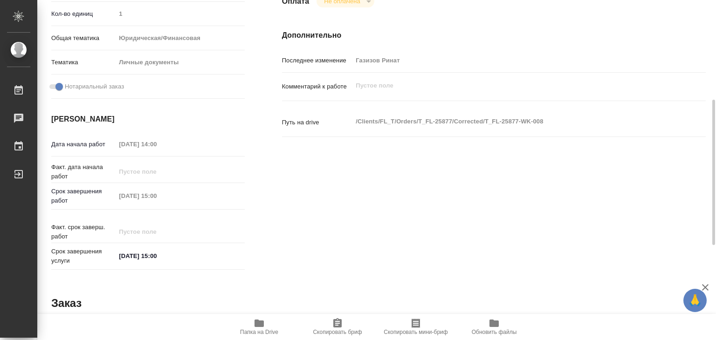
type textarea "x"
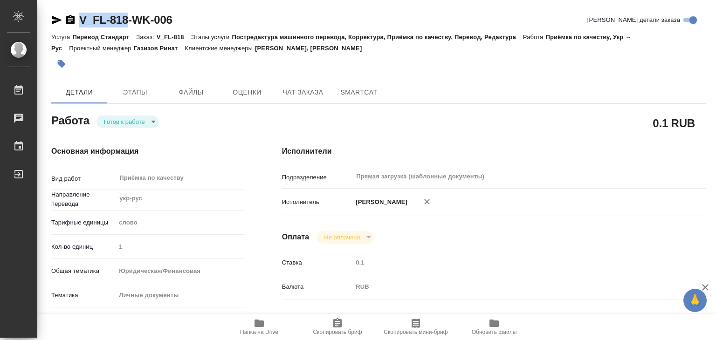
scroll to position [280, 0]
